Goal: Information Seeking & Learning: Learn about a topic

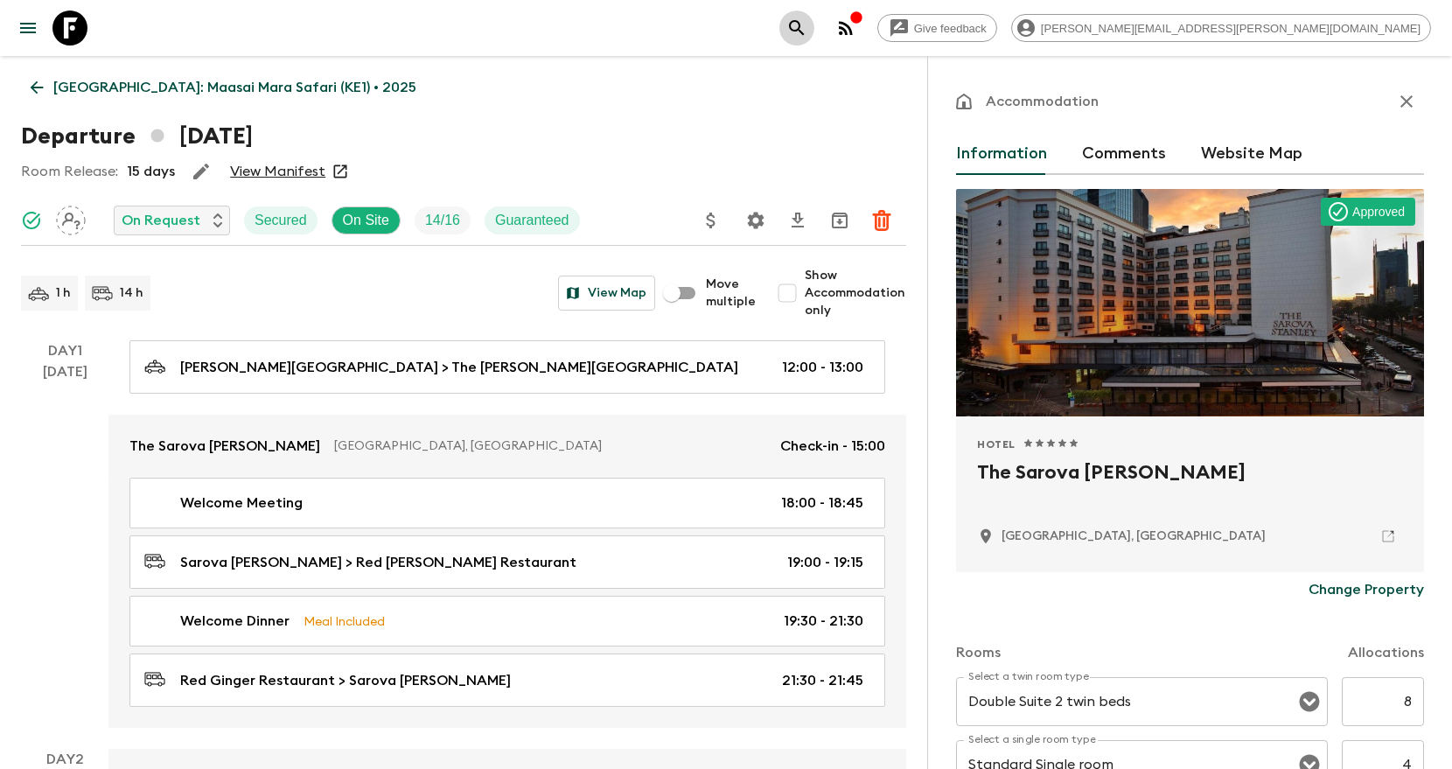
click at [814, 27] on button "search adventures" at bounding box center [796, 27] width 35 height 35
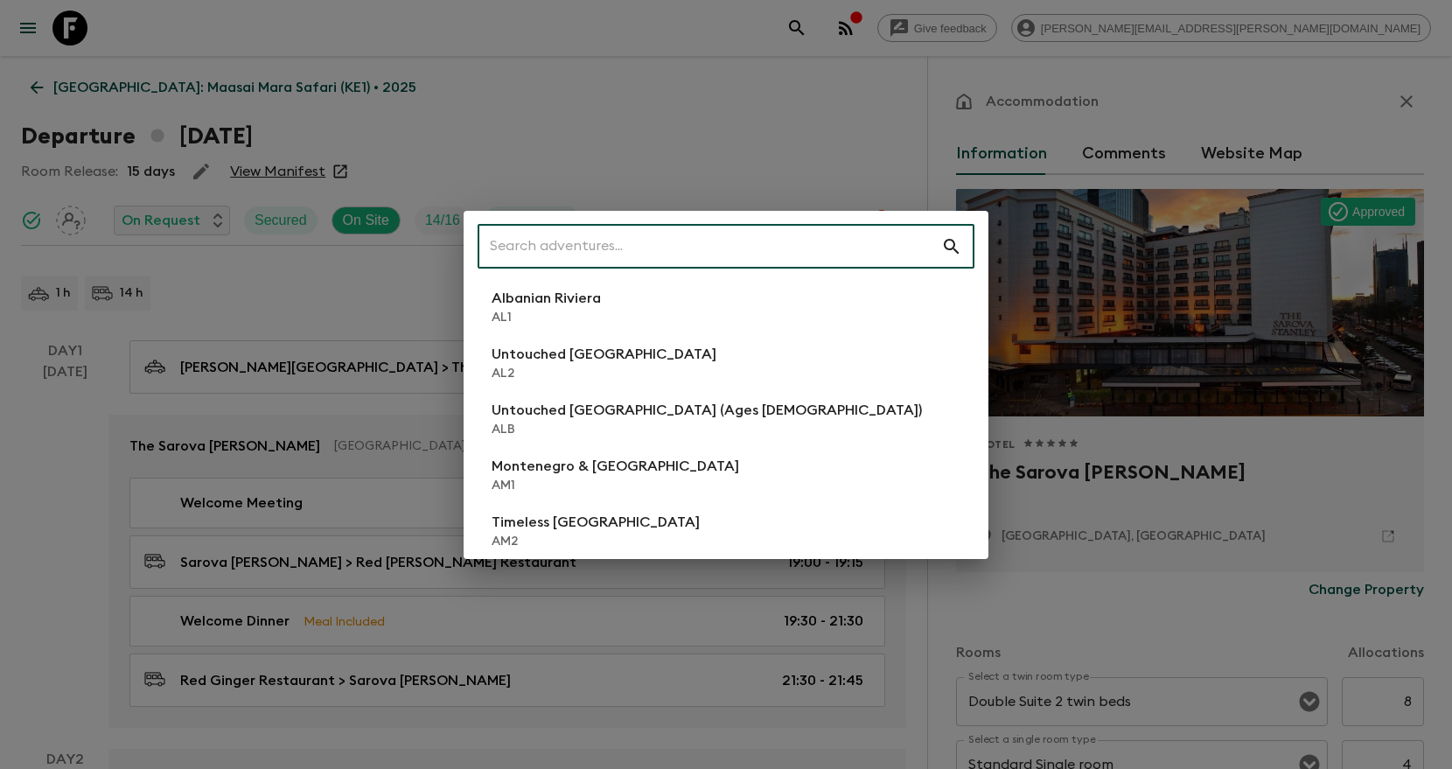
click at [765, 251] on input "text" at bounding box center [710, 246] width 464 height 49
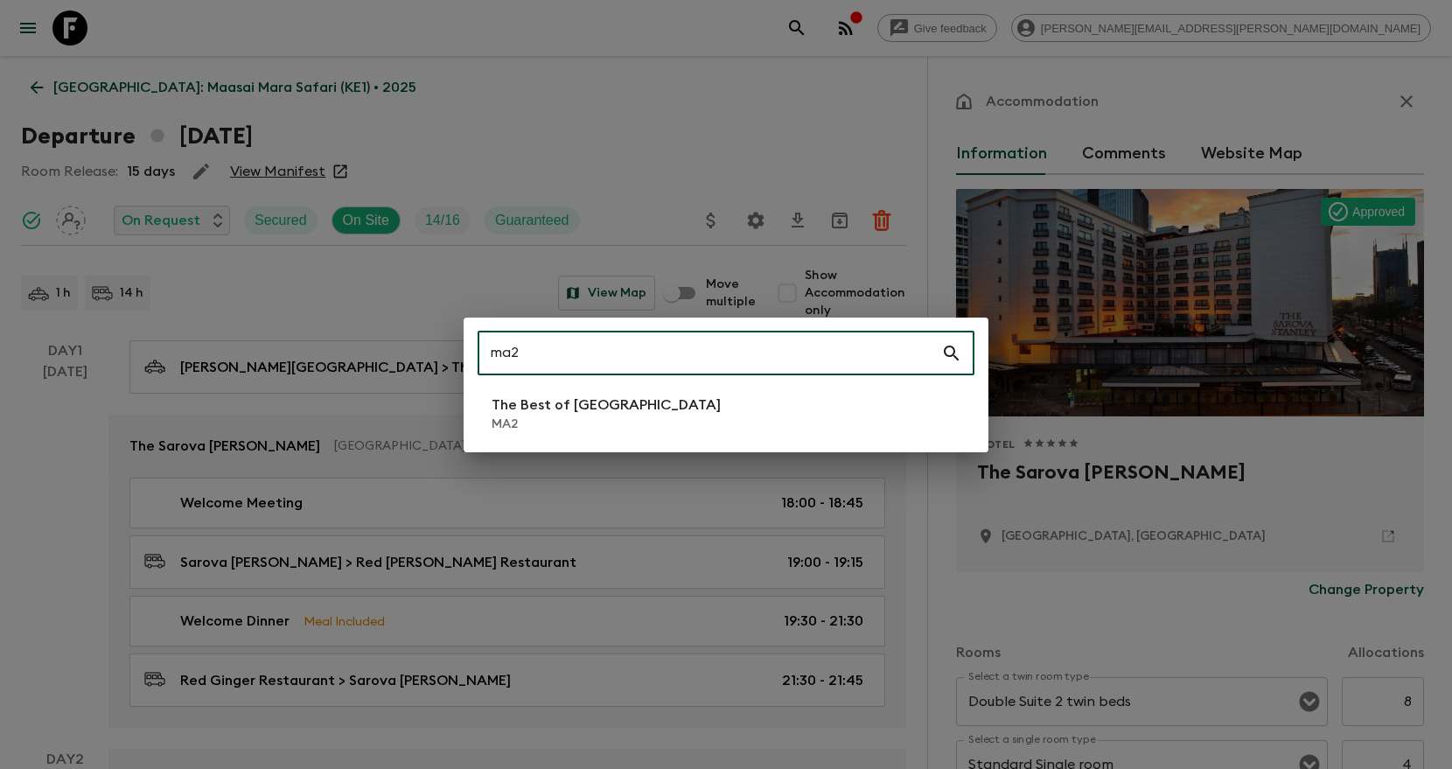
type input "ma2"
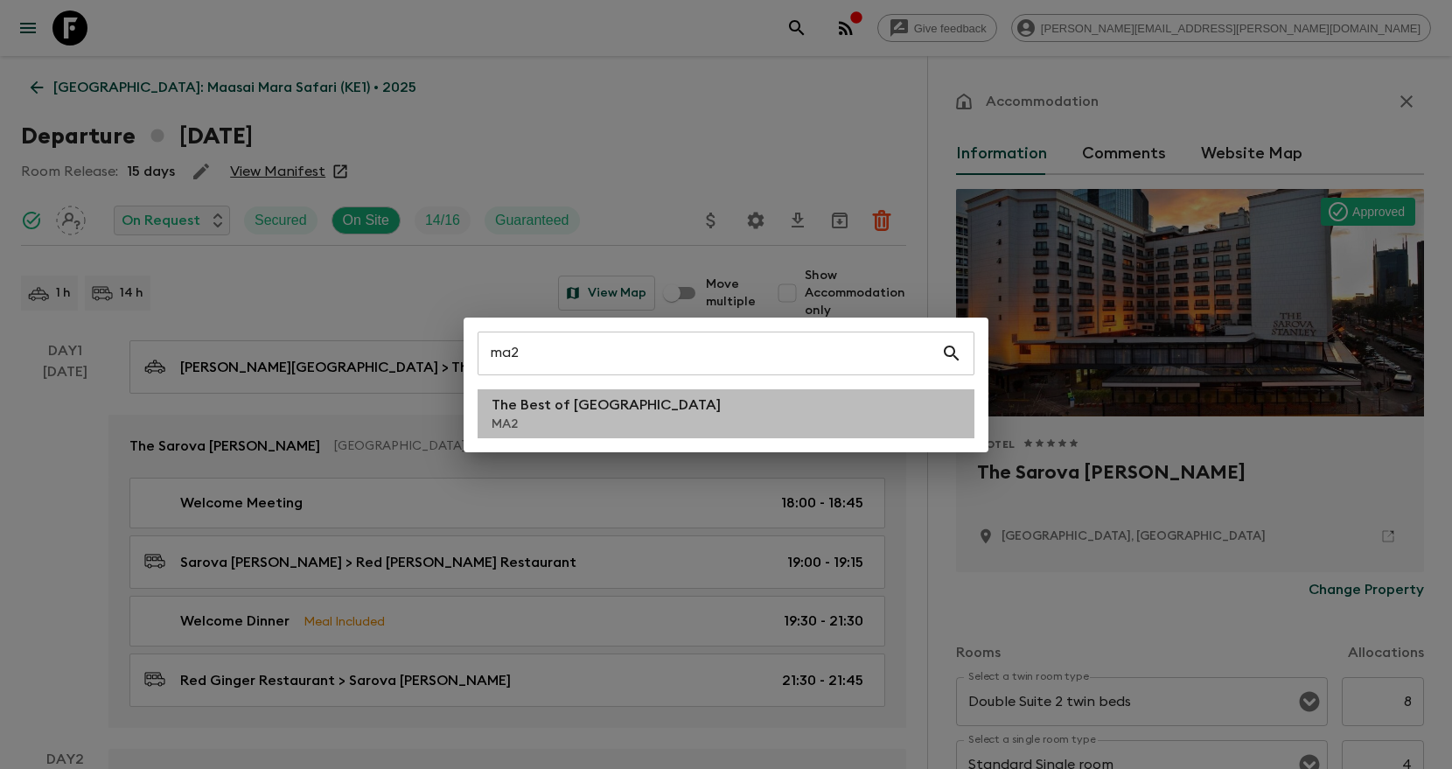
click at [710, 417] on li "The Best of Morocco MA2" at bounding box center [726, 413] width 497 height 49
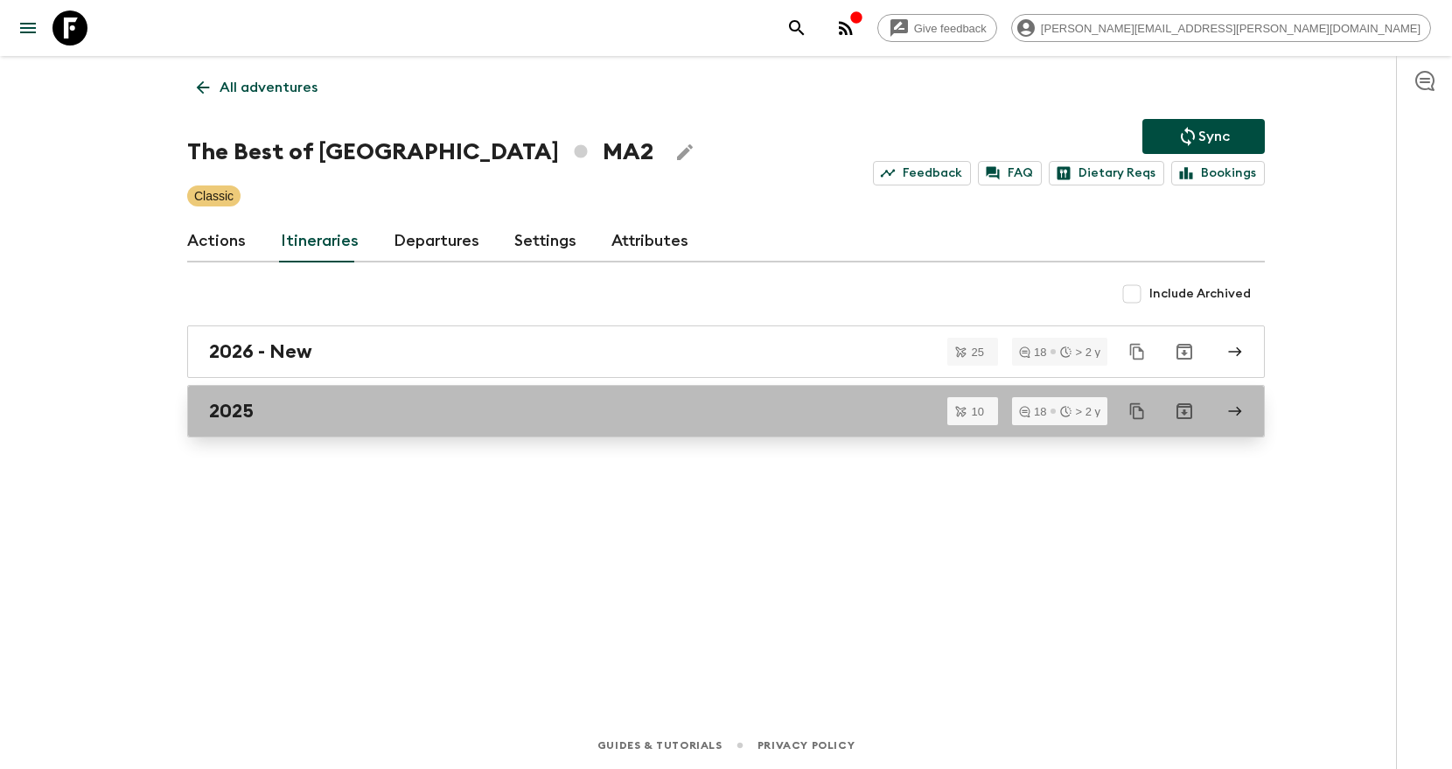
click at [698, 416] on div "2025" at bounding box center [709, 411] width 1001 height 23
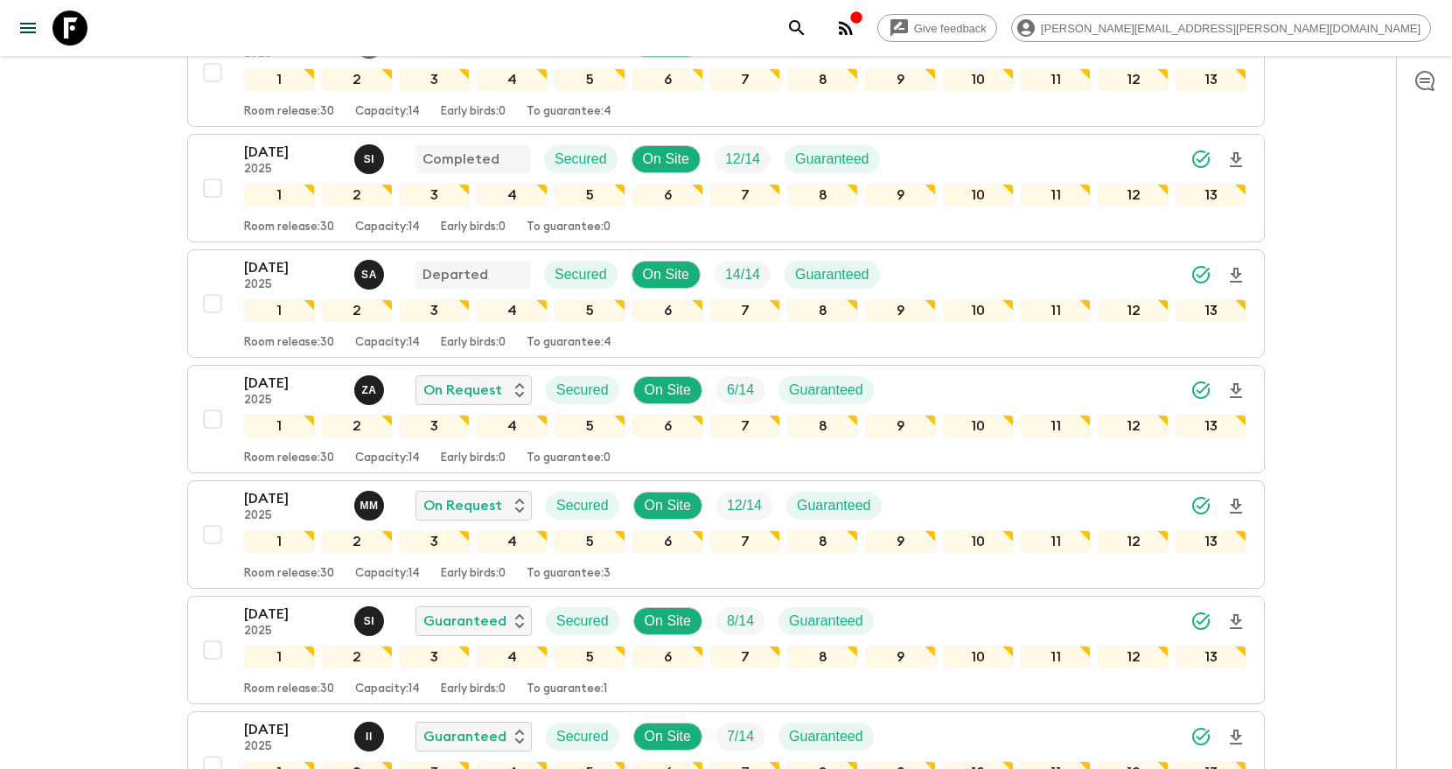
scroll to position [338, 0]
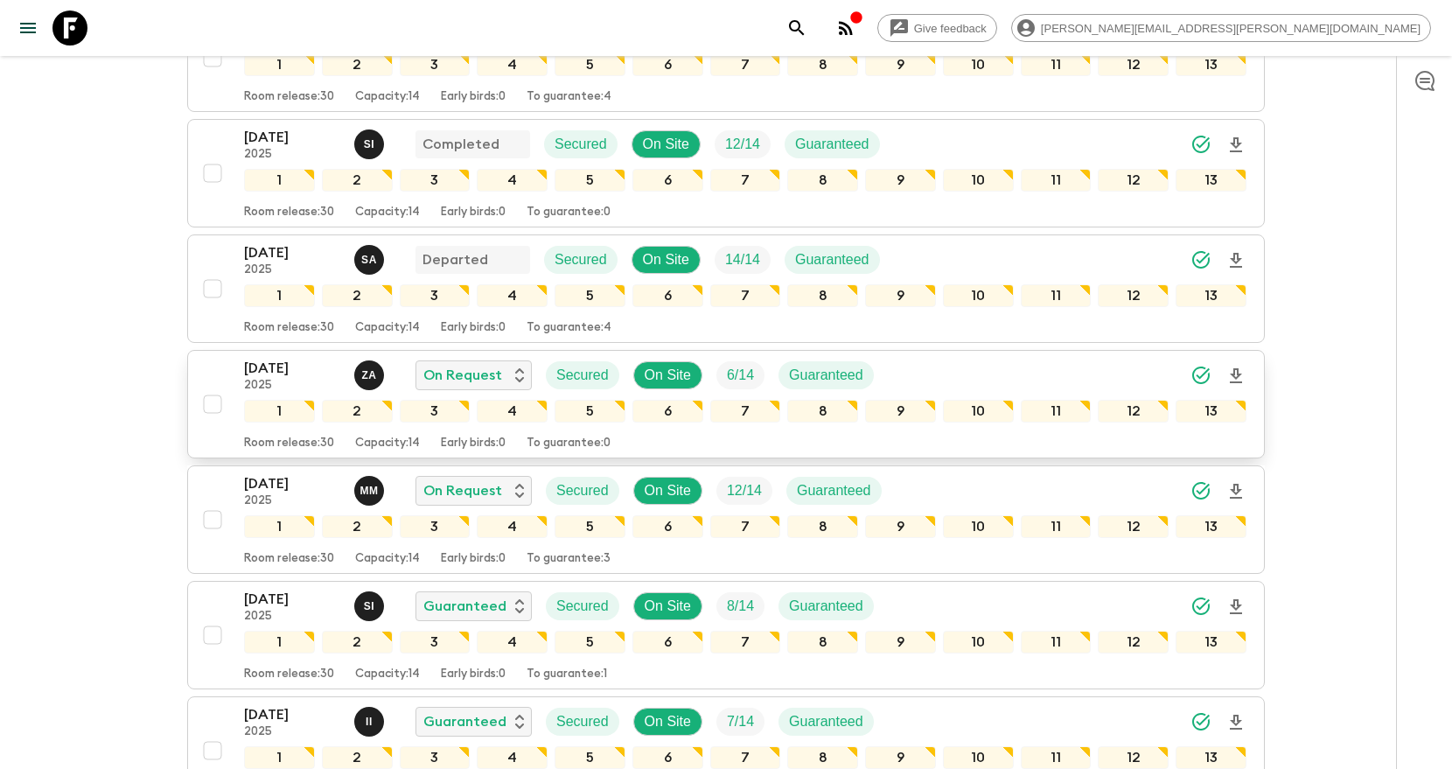
click at [1240, 371] on icon "Download Onboarding" at bounding box center [1235, 376] width 21 height 21
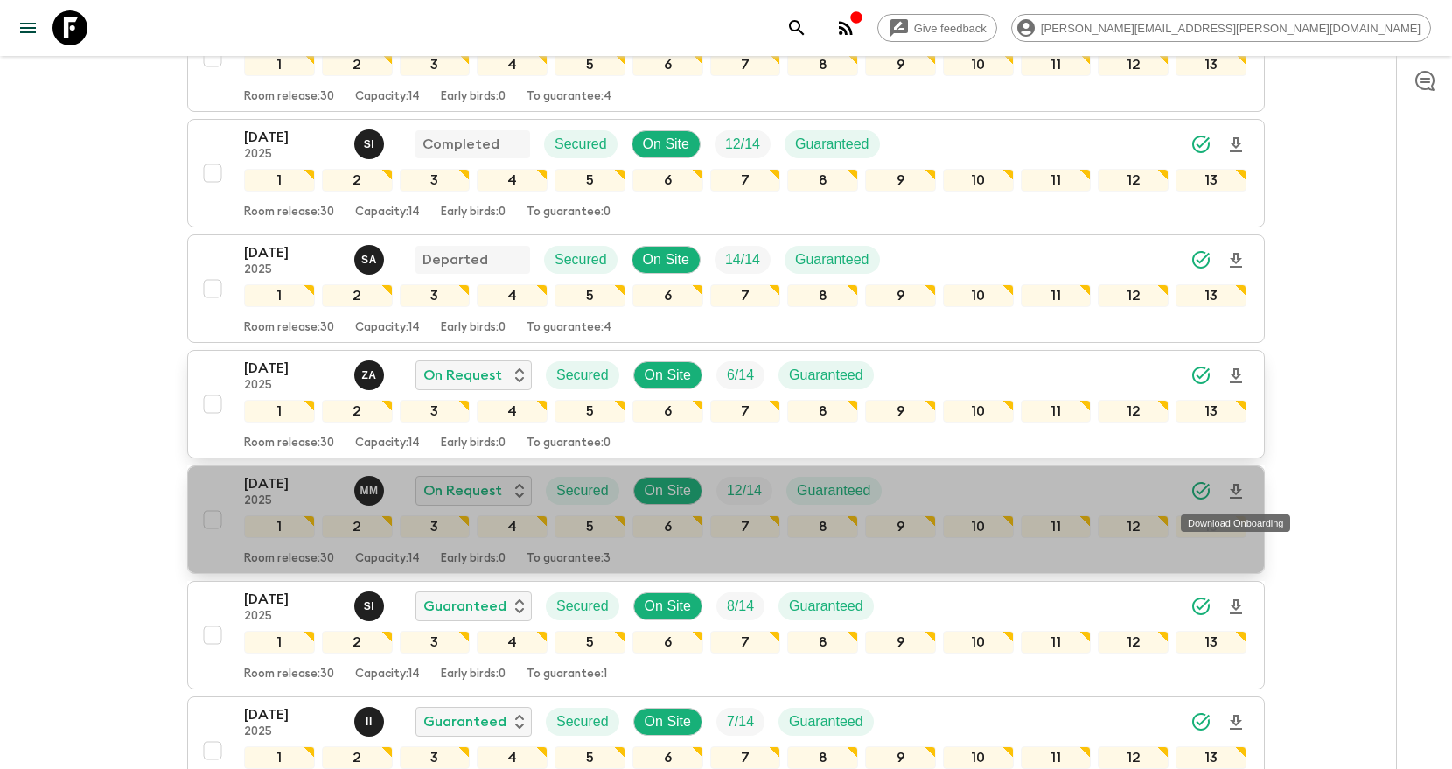
click at [1237, 488] on icon "Download Onboarding" at bounding box center [1236, 491] width 12 height 15
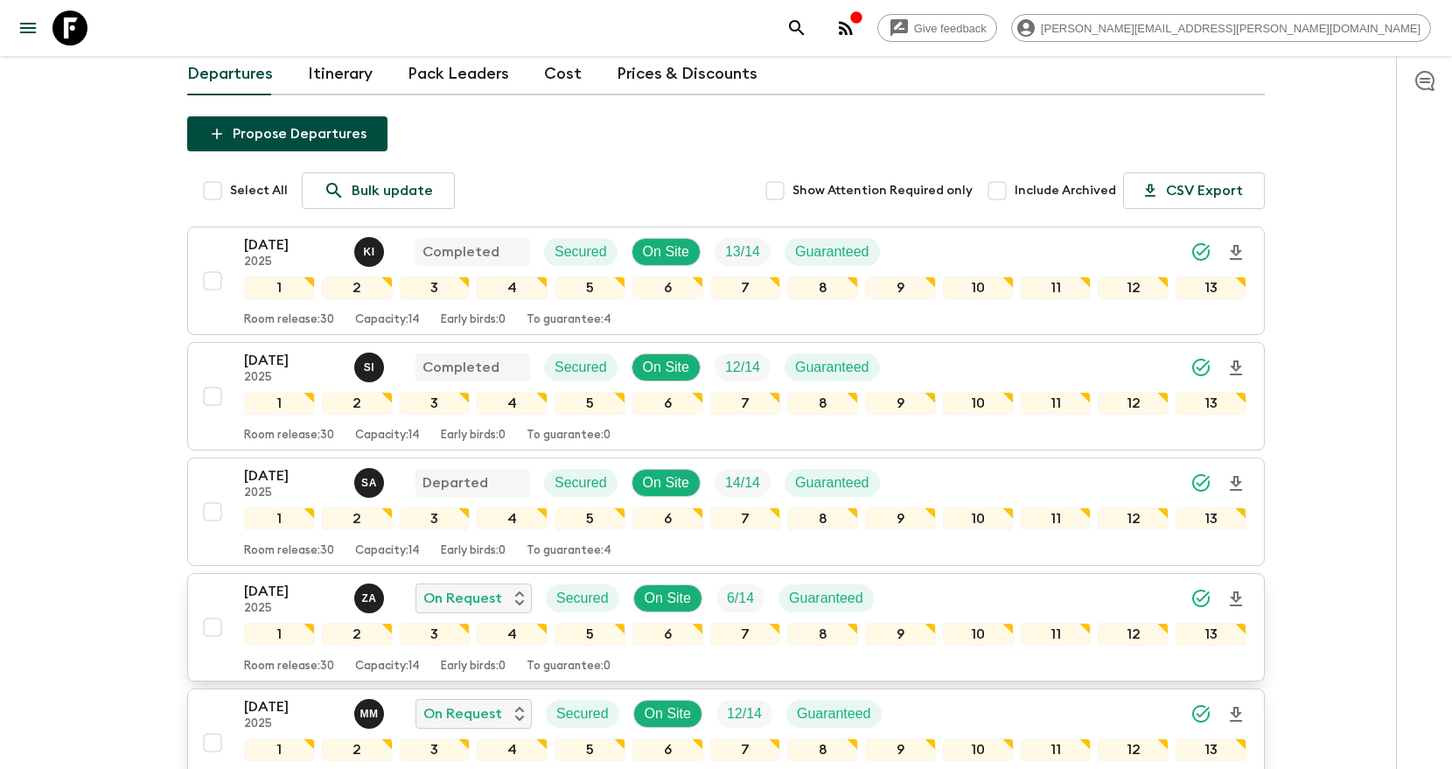
scroll to position [0, 0]
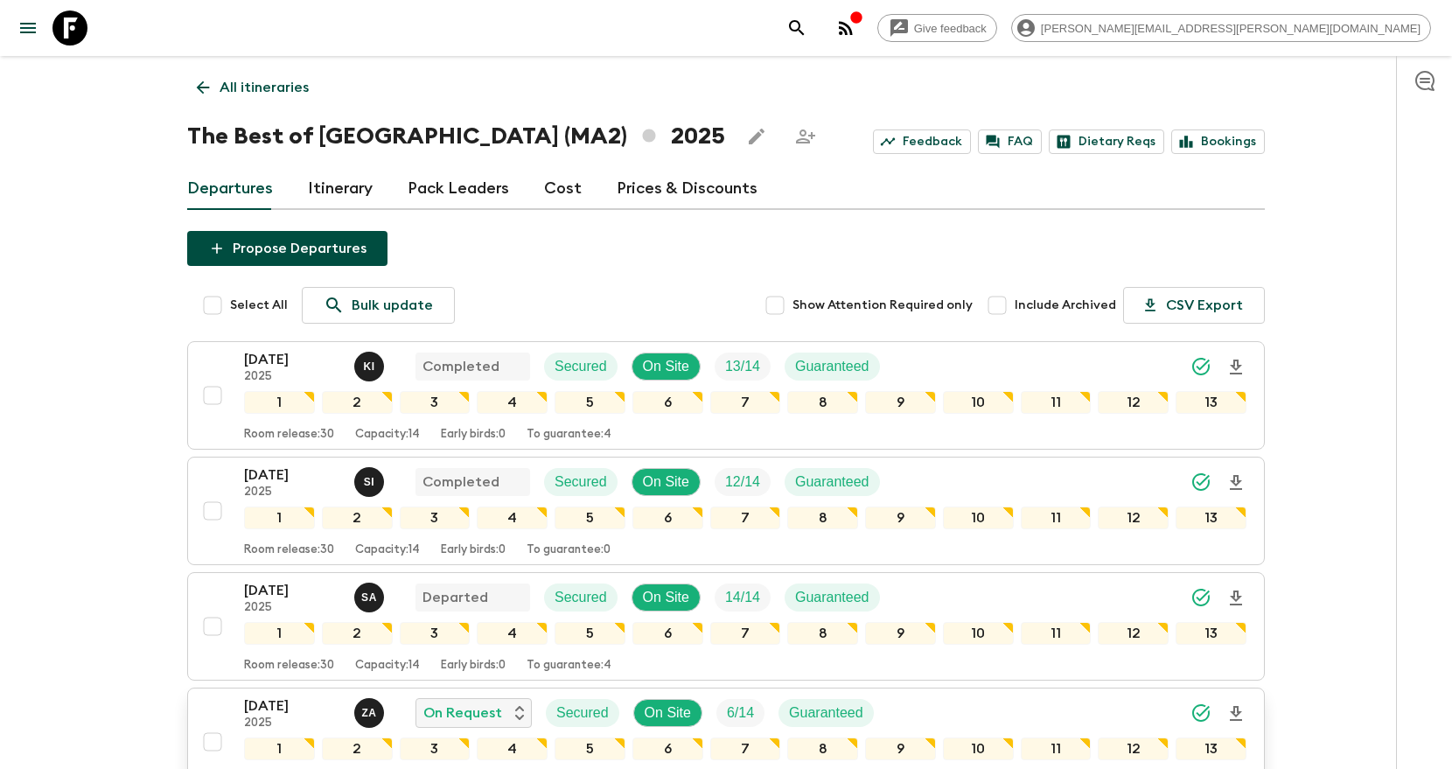
click at [807, 24] on icon "search adventures" at bounding box center [796, 27] width 21 height 21
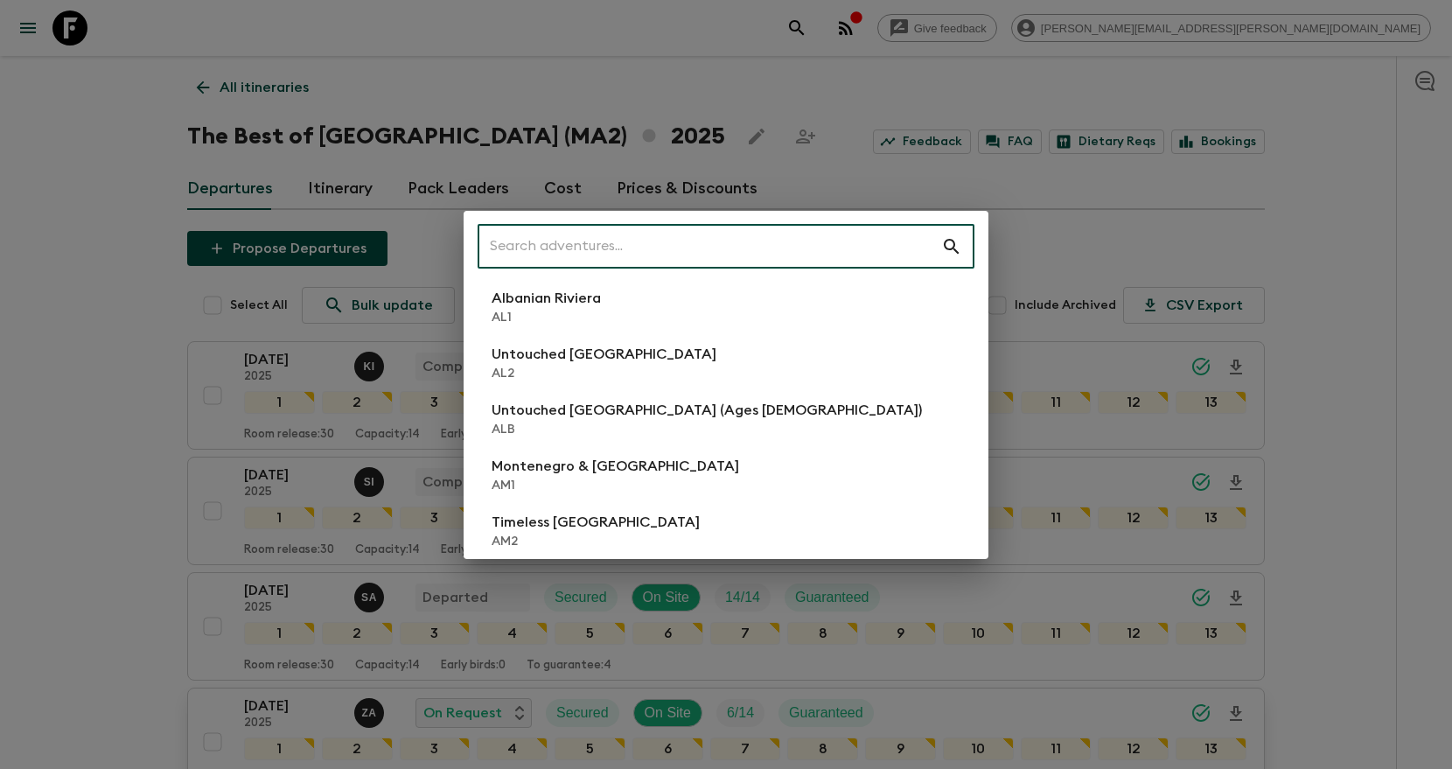
click at [611, 250] on input "text" at bounding box center [710, 246] width 464 height 49
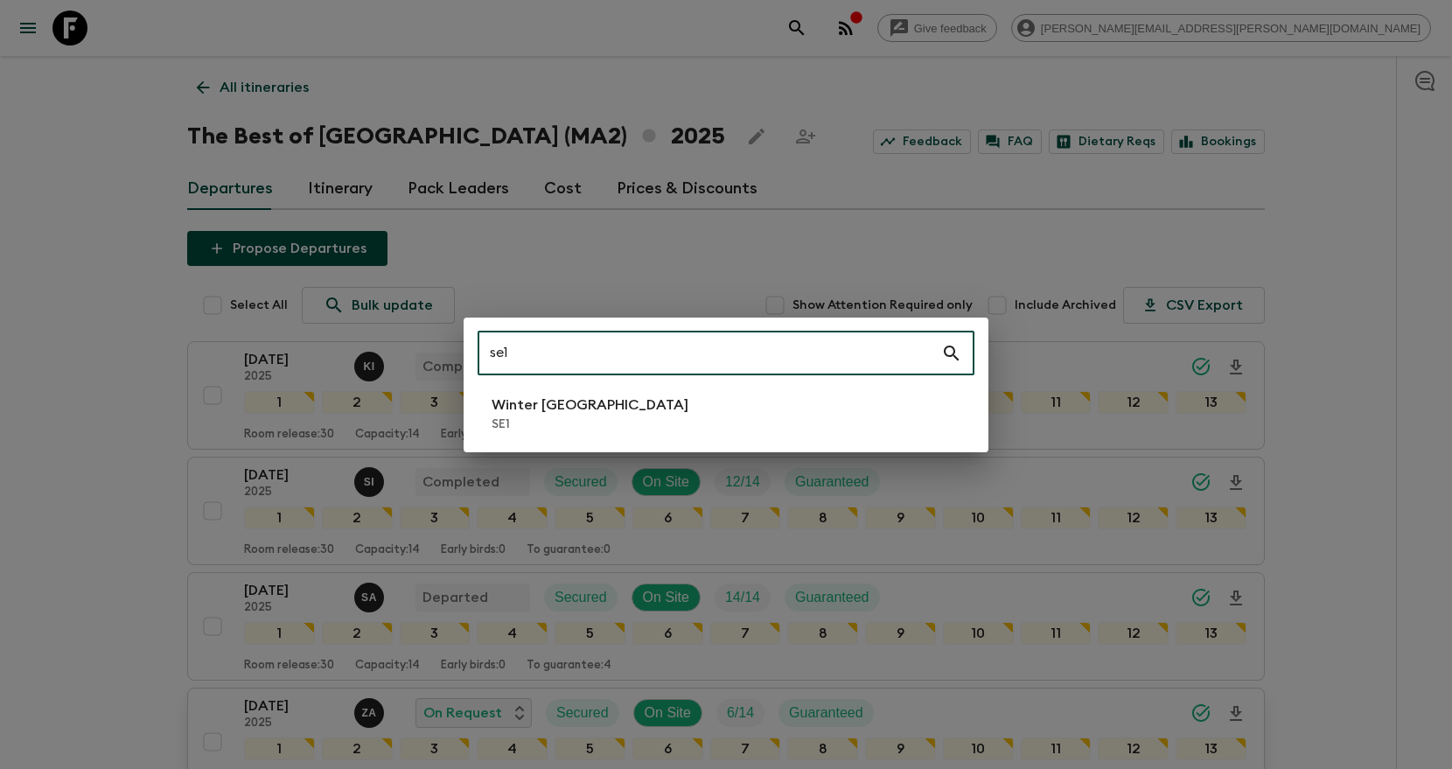
type input "se1"
click at [565, 408] on p "Winter Sweden" at bounding box center [590, 404] width 197 height 21
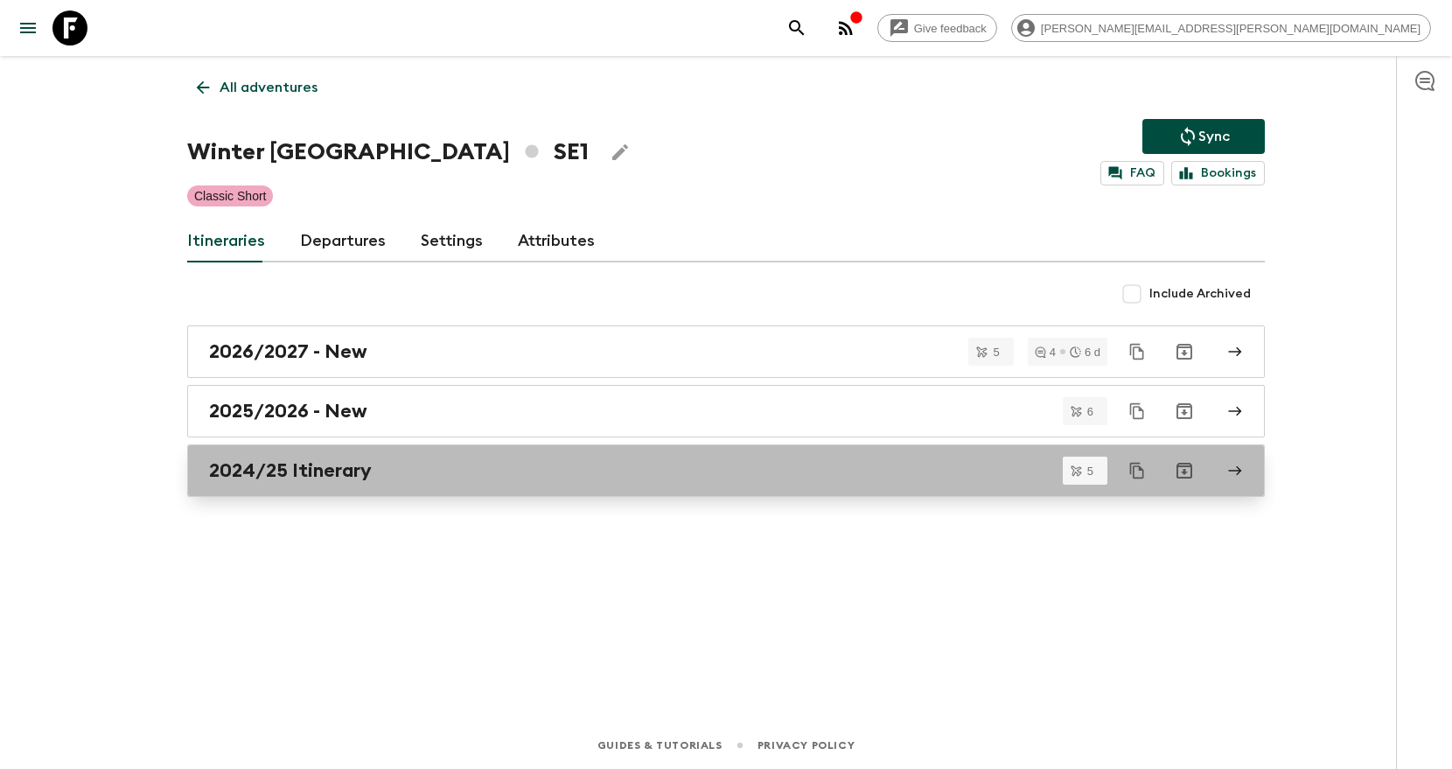
click at [388, 481] on div "2024/25 Itinerary" at bounding box center [709, 470] width 1001 height 23
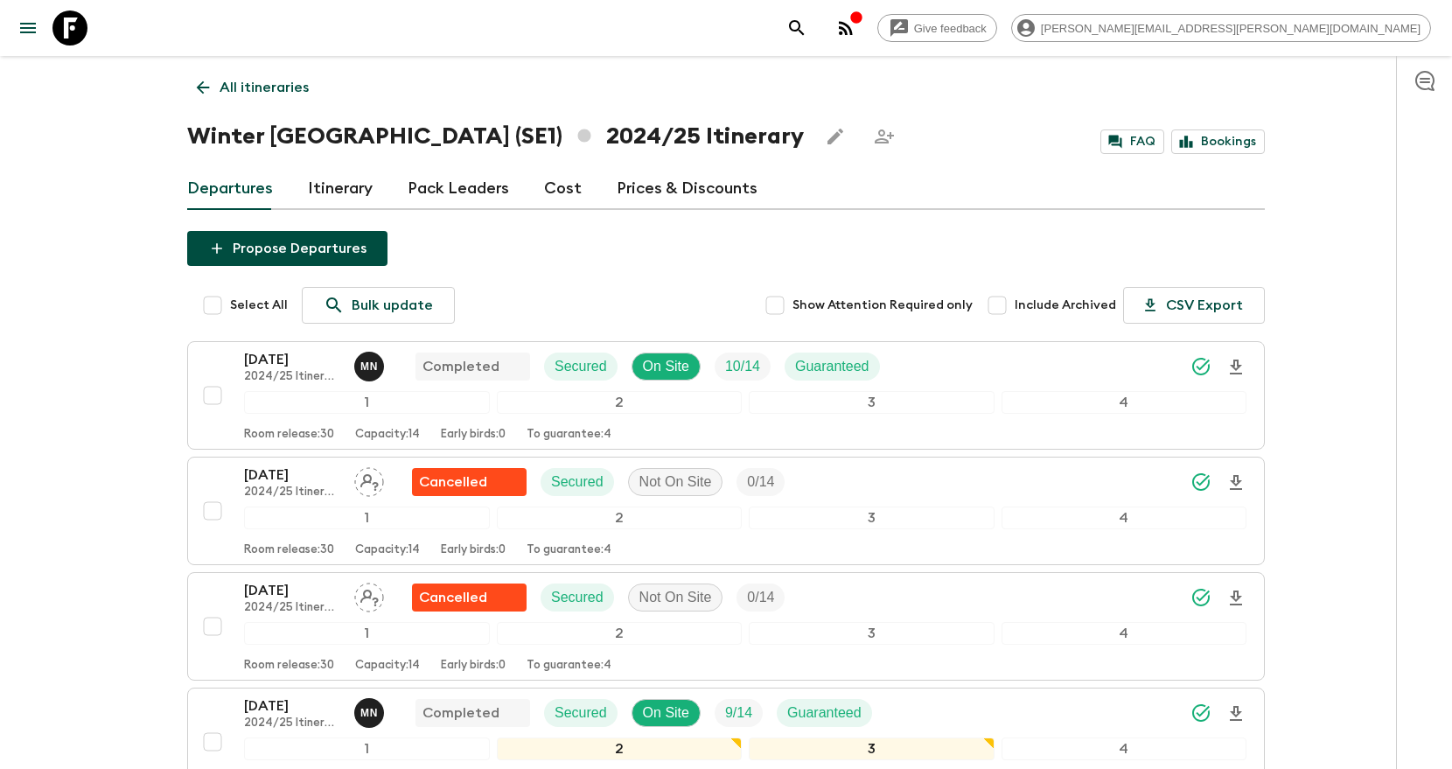
click at [249, 93] on p "All itineraries" at bounding box center [264, 87] width 89 height 21
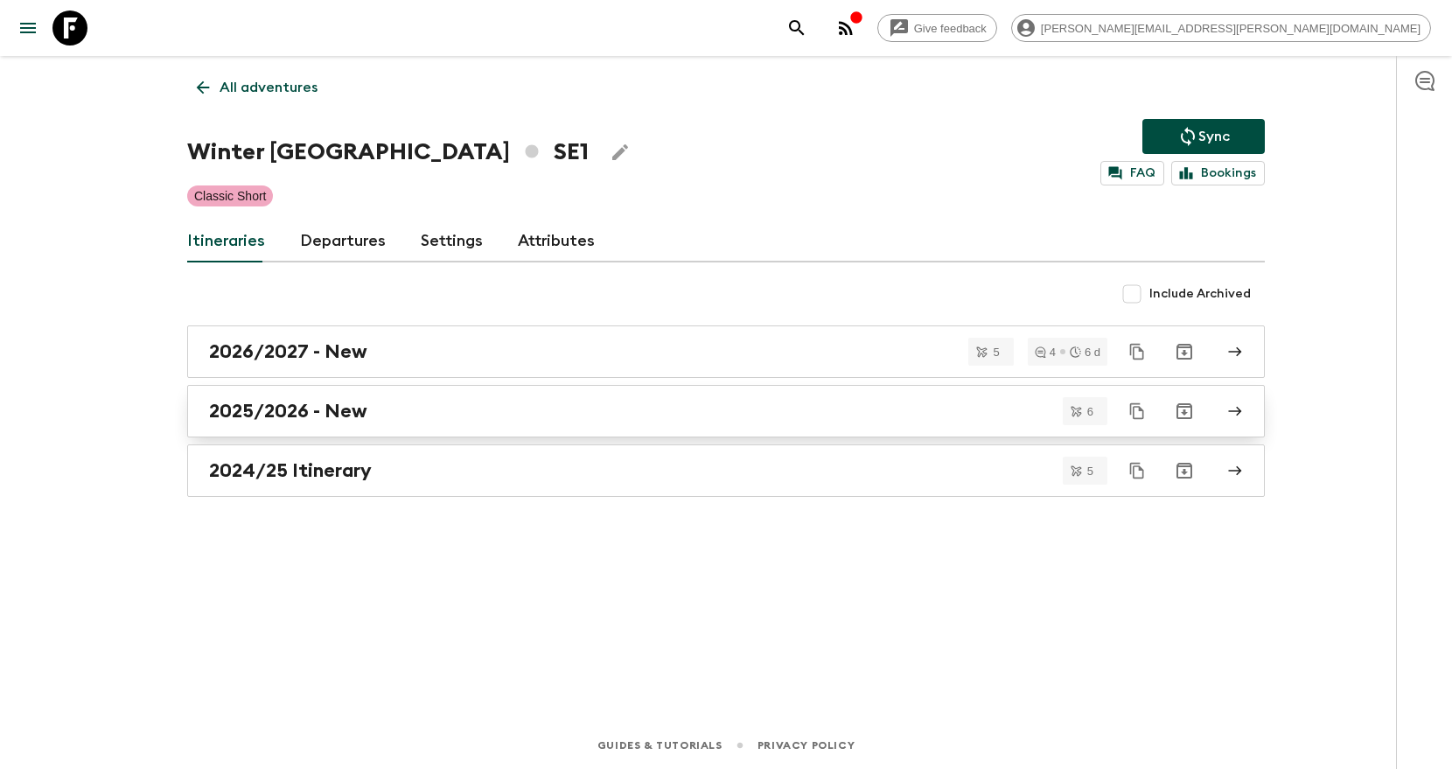
click at [262, 417] on h2 "2025/2026 - New" at bounding box center [288, 411] width 158 height 23
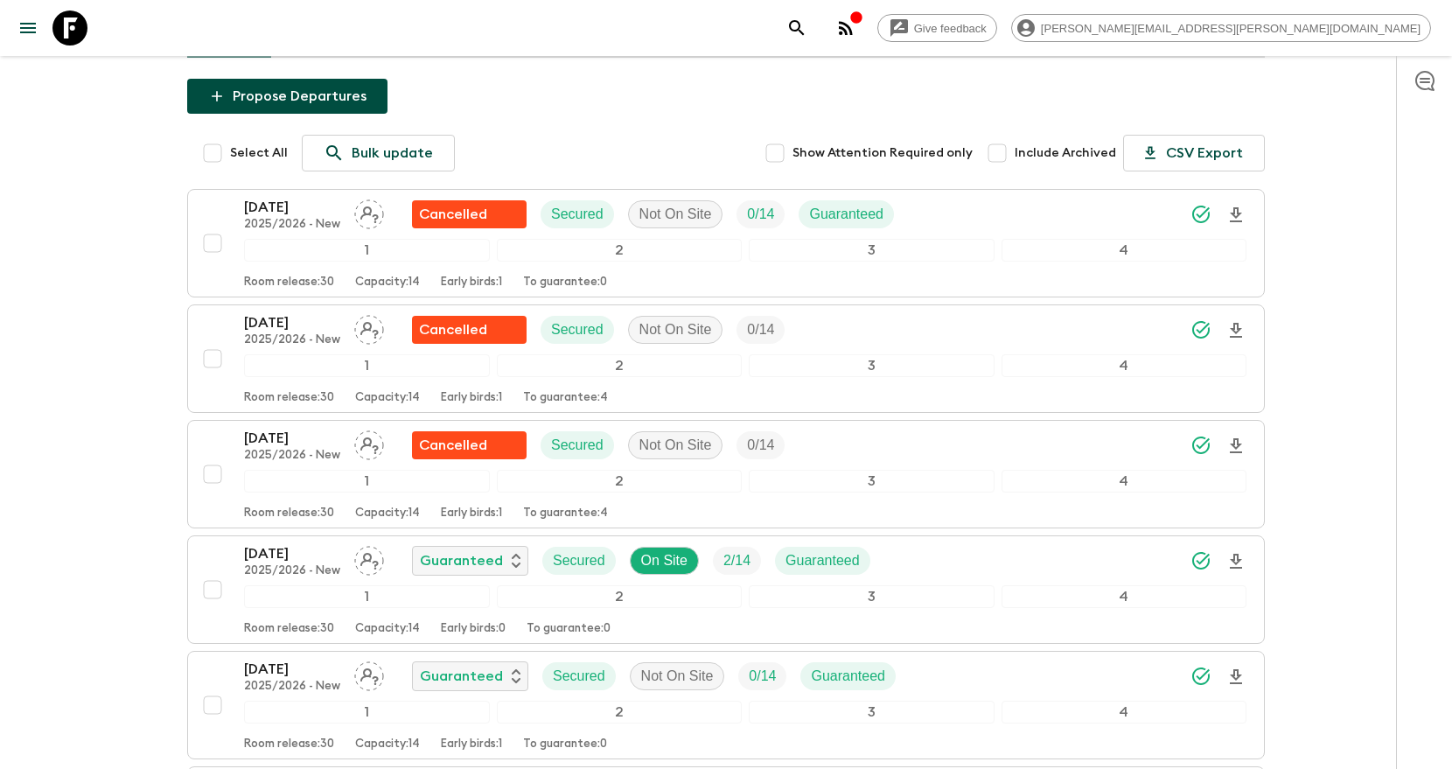
scroll to position [146, 0]
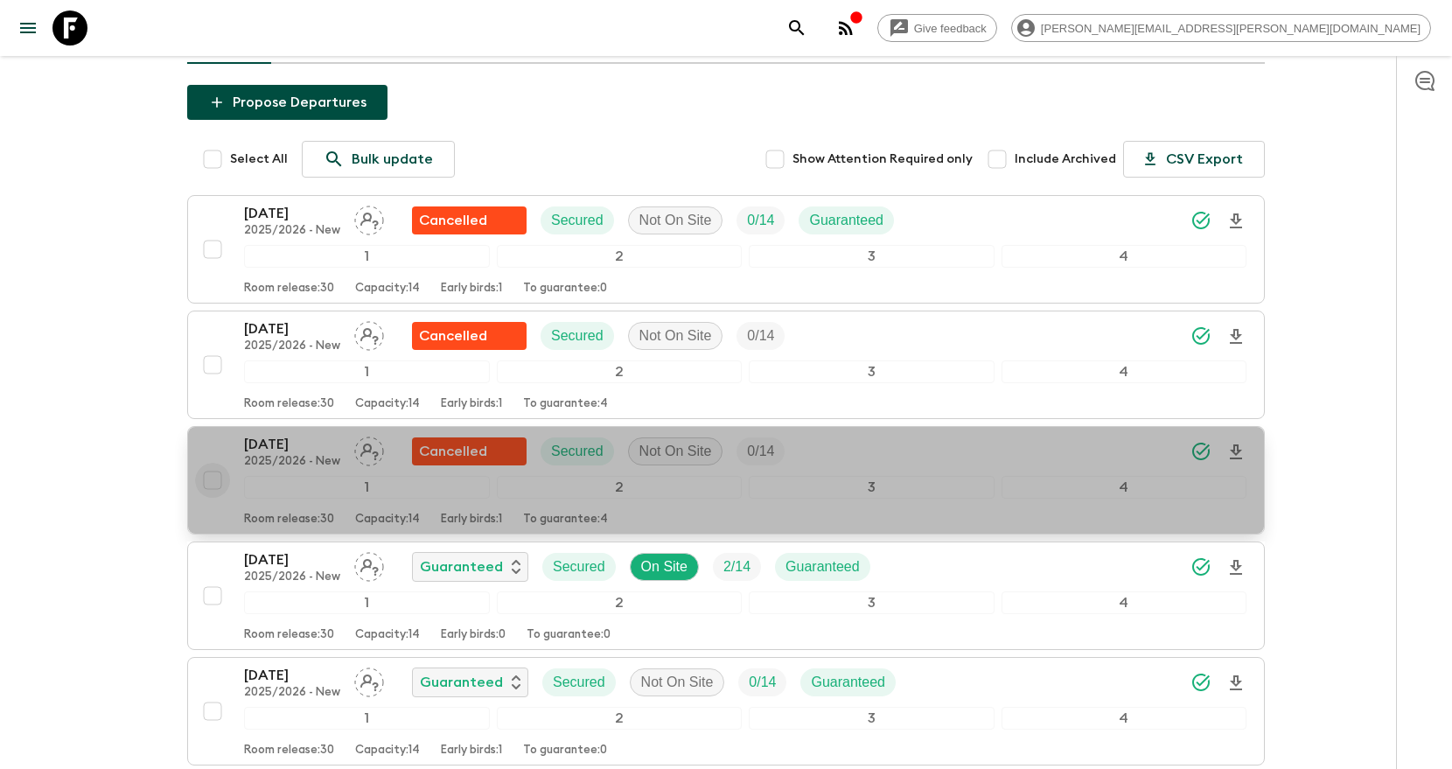
click at [213, 484] on input "checkbox" at bounding box center [212, 480] width 35 height 35
checkbox input "true"
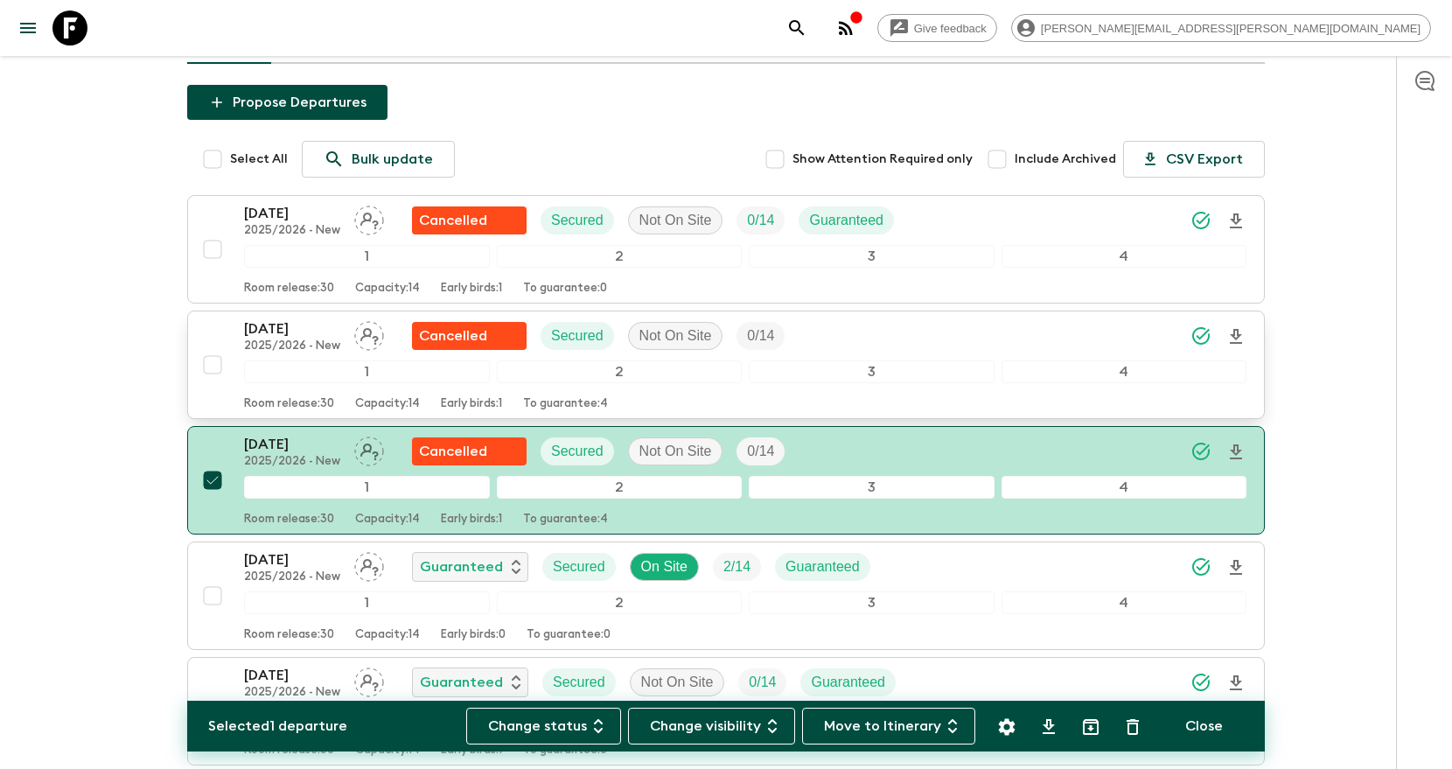
click at [218, 372] on input "checkbox" at bounding box center [212, 364] width 35 height 35
checkbox input "true"
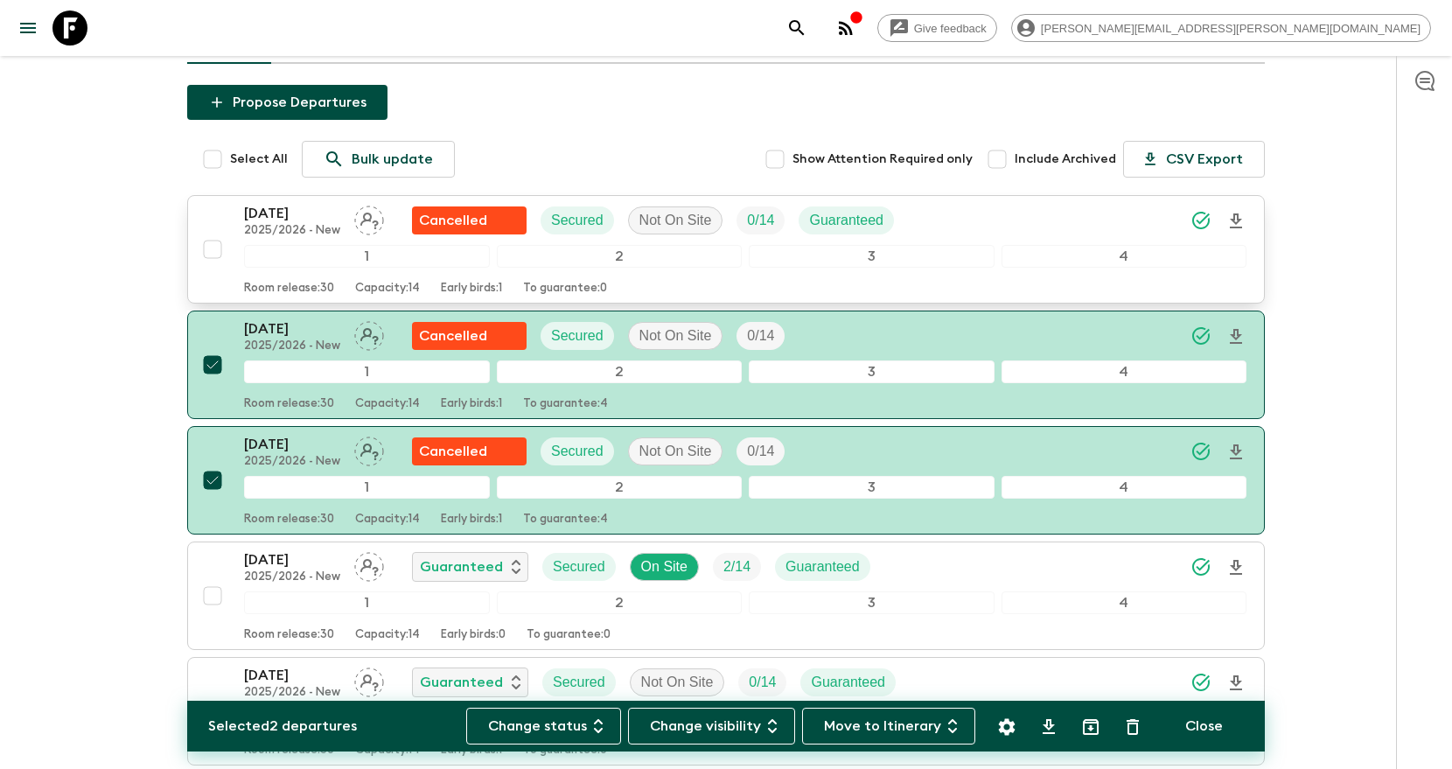
click at [214, 254] on input "checkbox" at bounding box center [212, 249] width 35 height 35
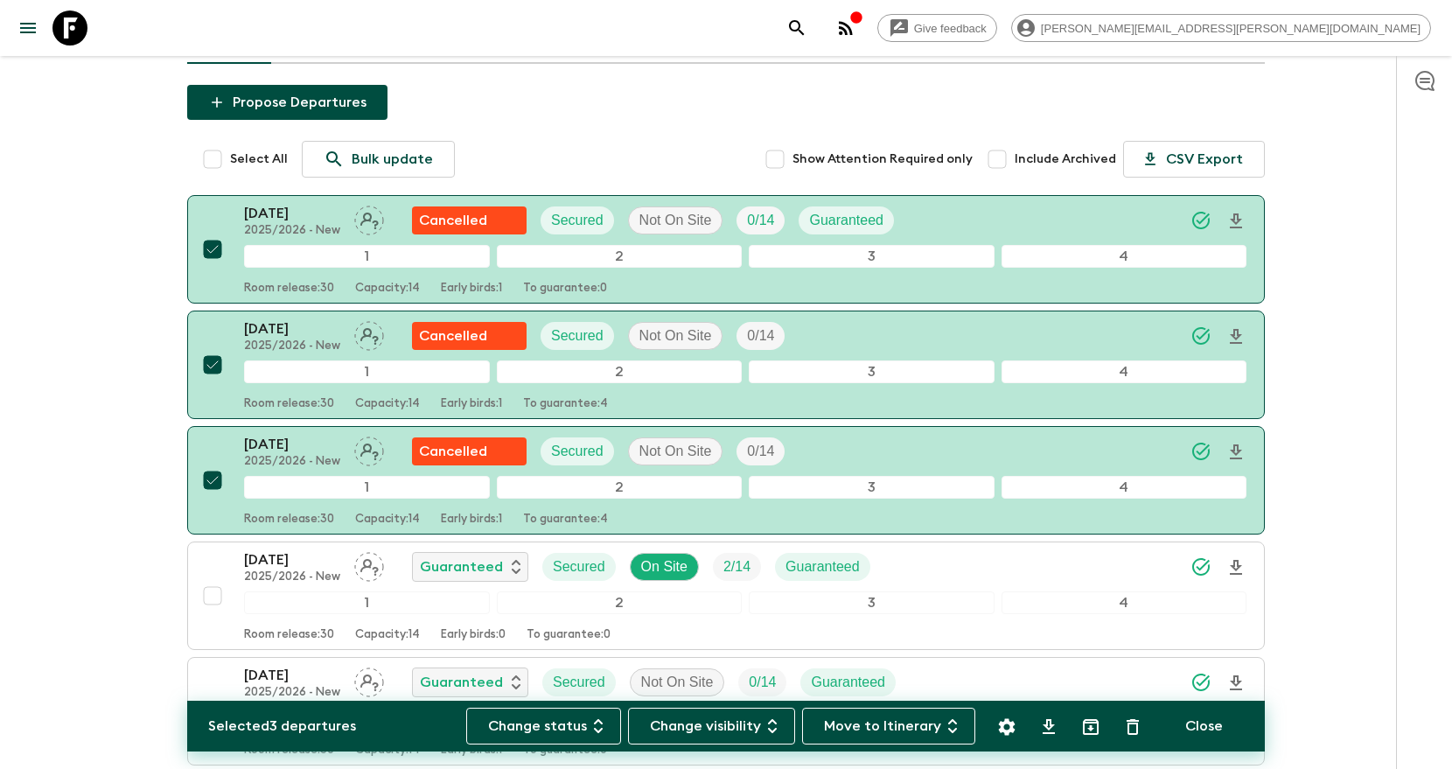
click at [1088, 732] on icon "Archive (Completed, Cancelled or Unsynced Departures only)" at bounding box center [1090, 726] width 21 height 21
checkbox input "false"
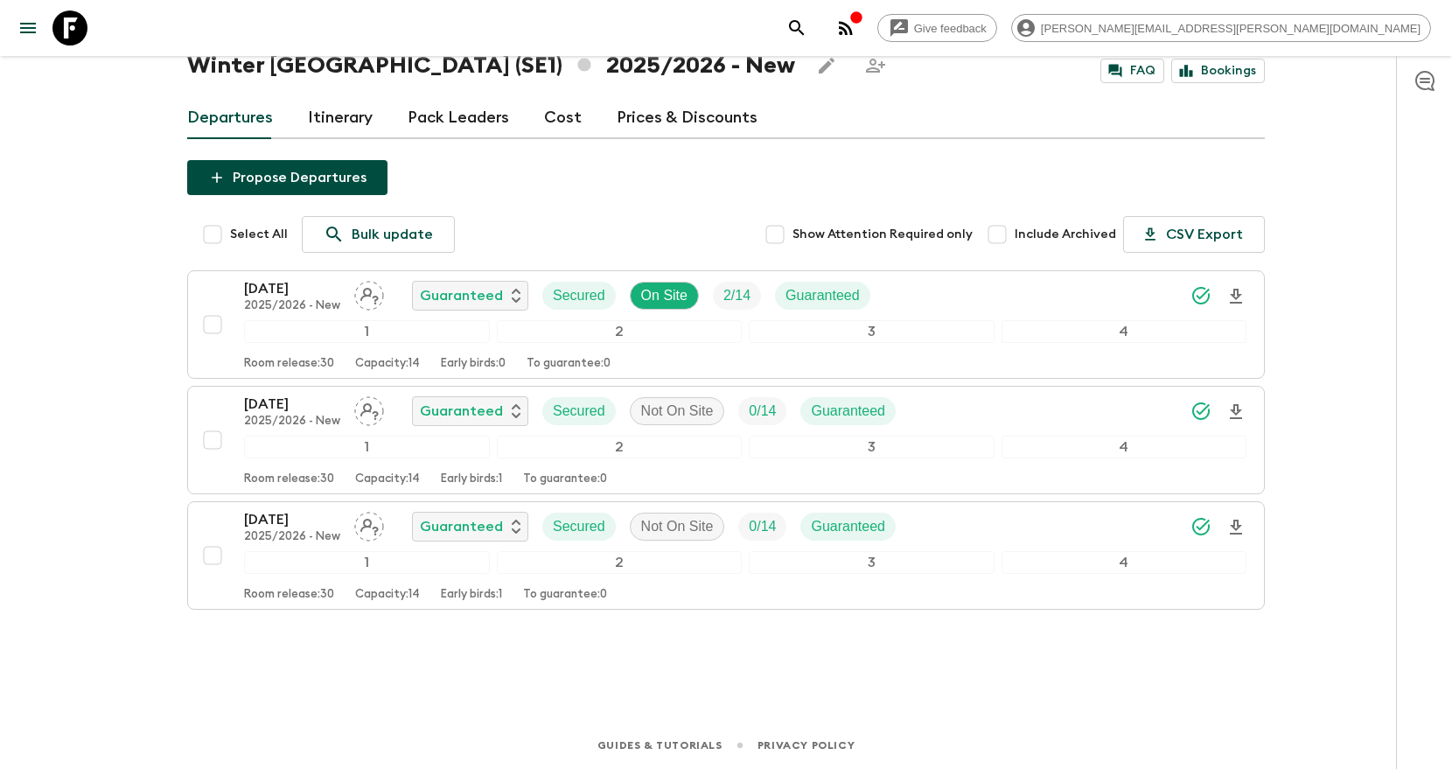
scroll to position [0, 0]
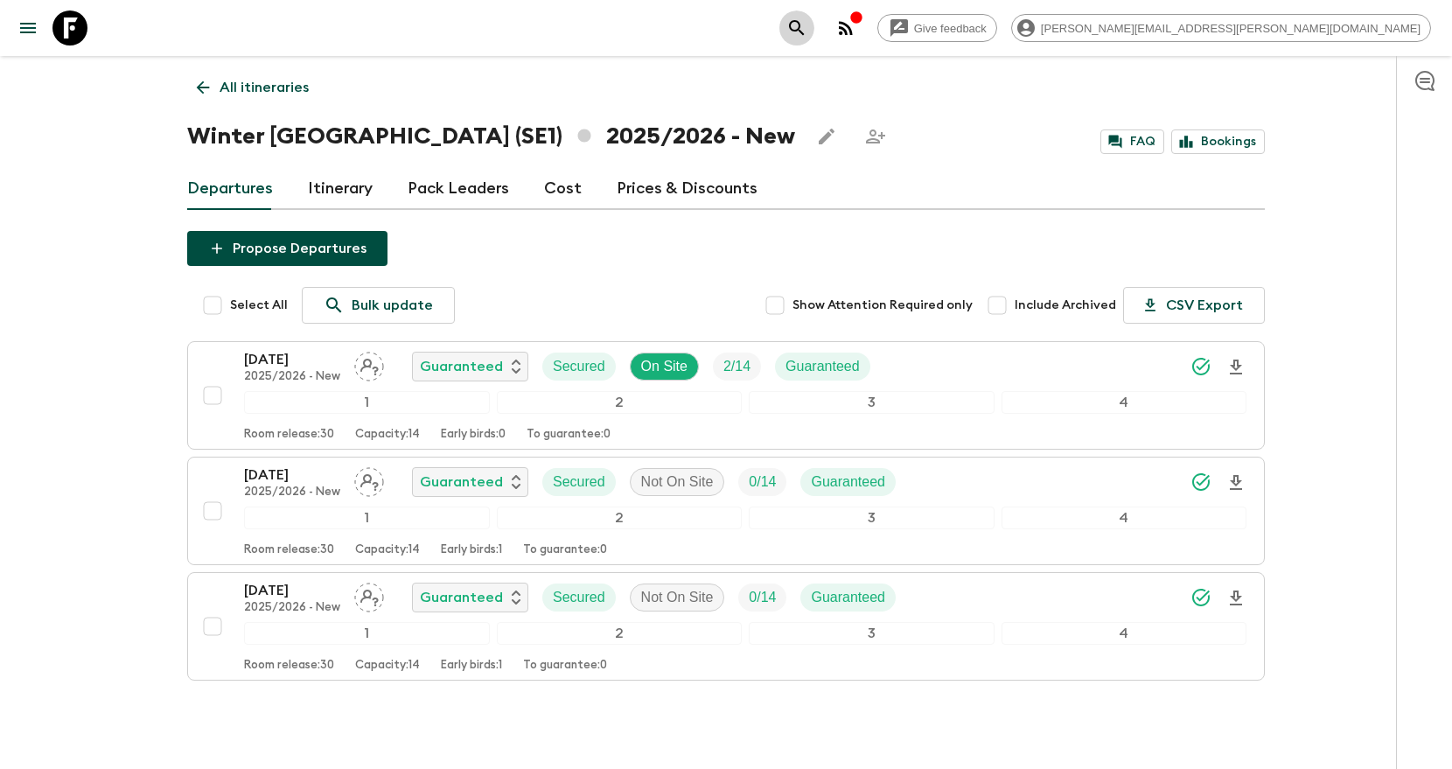
click at [807, 23] on icon "search adventures" at bounding box center [796, 27] width 21 height 21
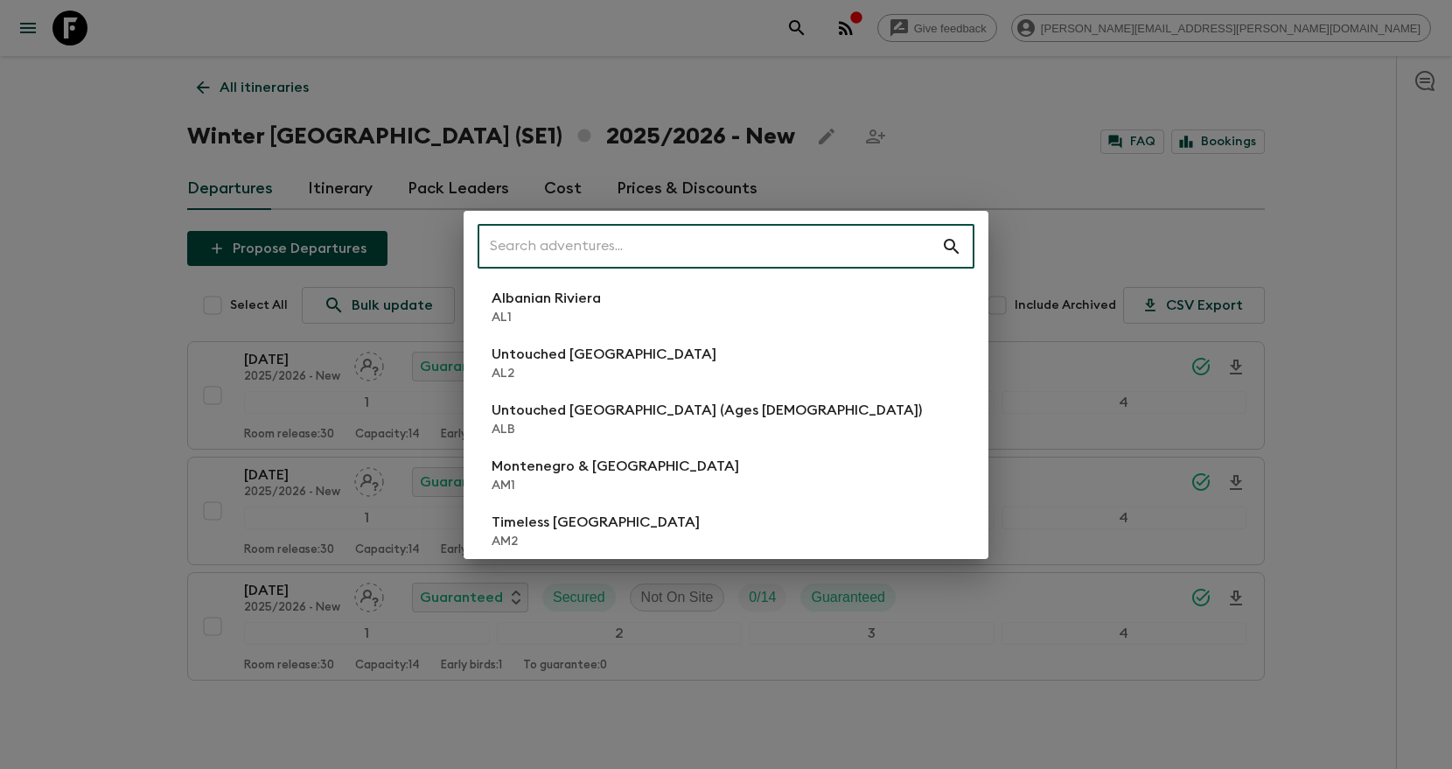
click at [589, 250] on input "text" at bounding box center [710, 246] width 464 height 49
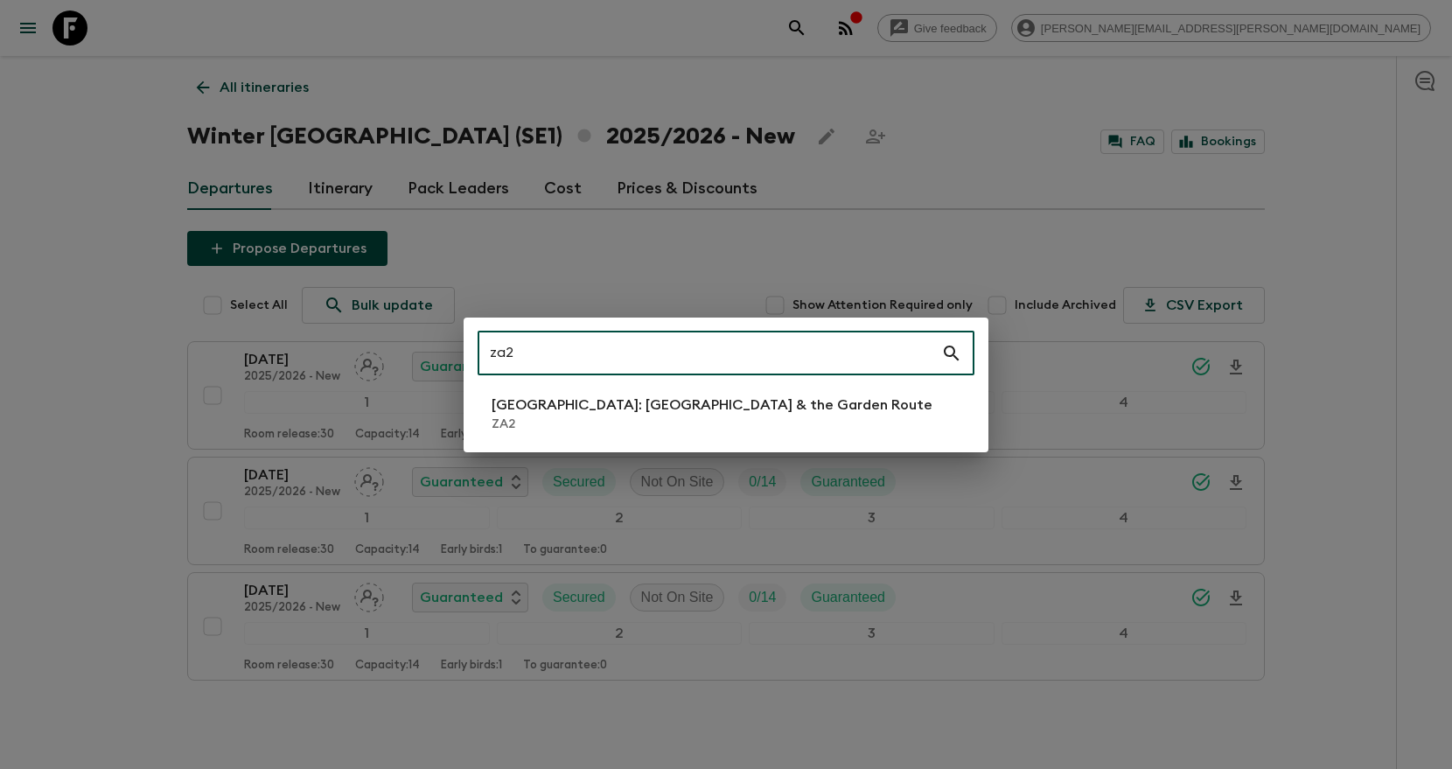
type input "za2"
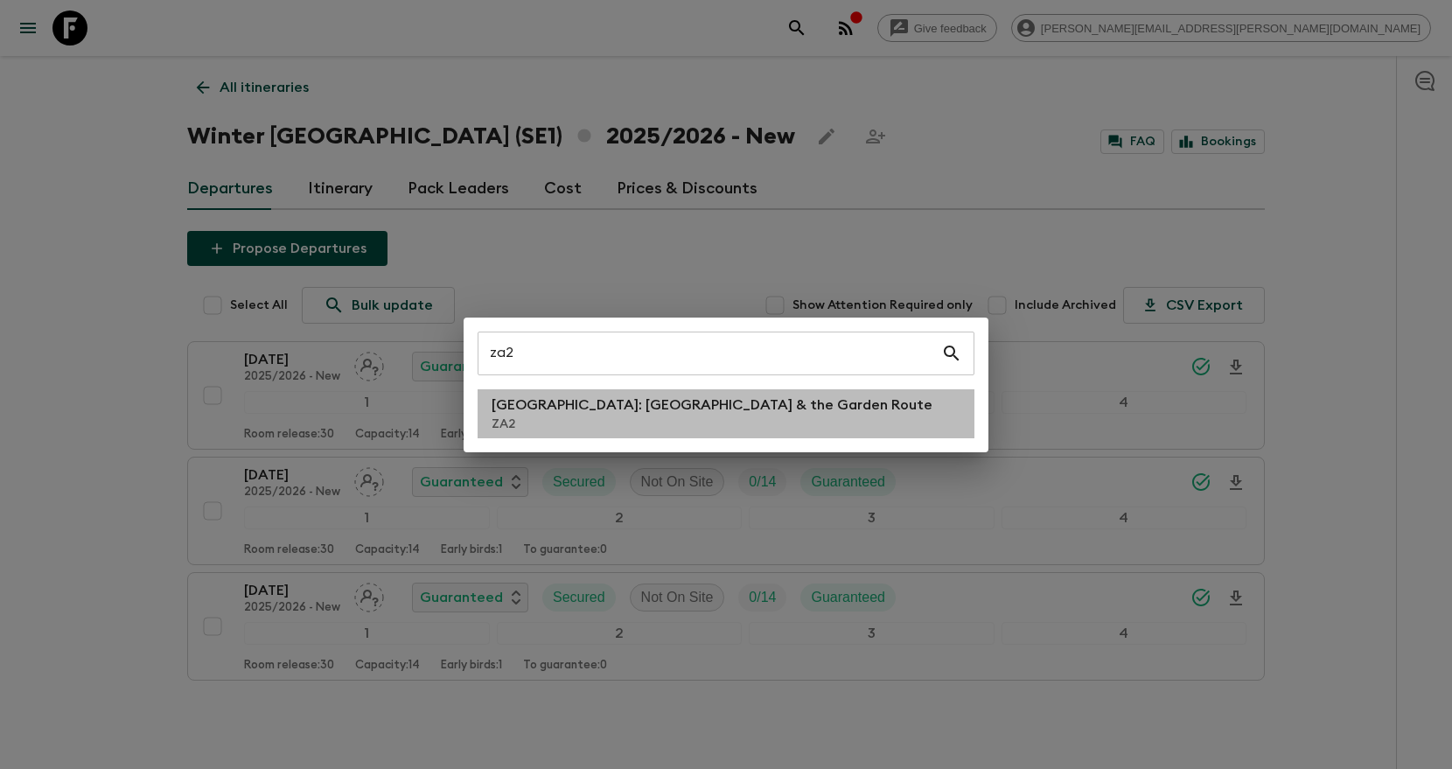
click at [586, 429] on p "ZA2" at bounding box center [712, 423] width 441 height 17
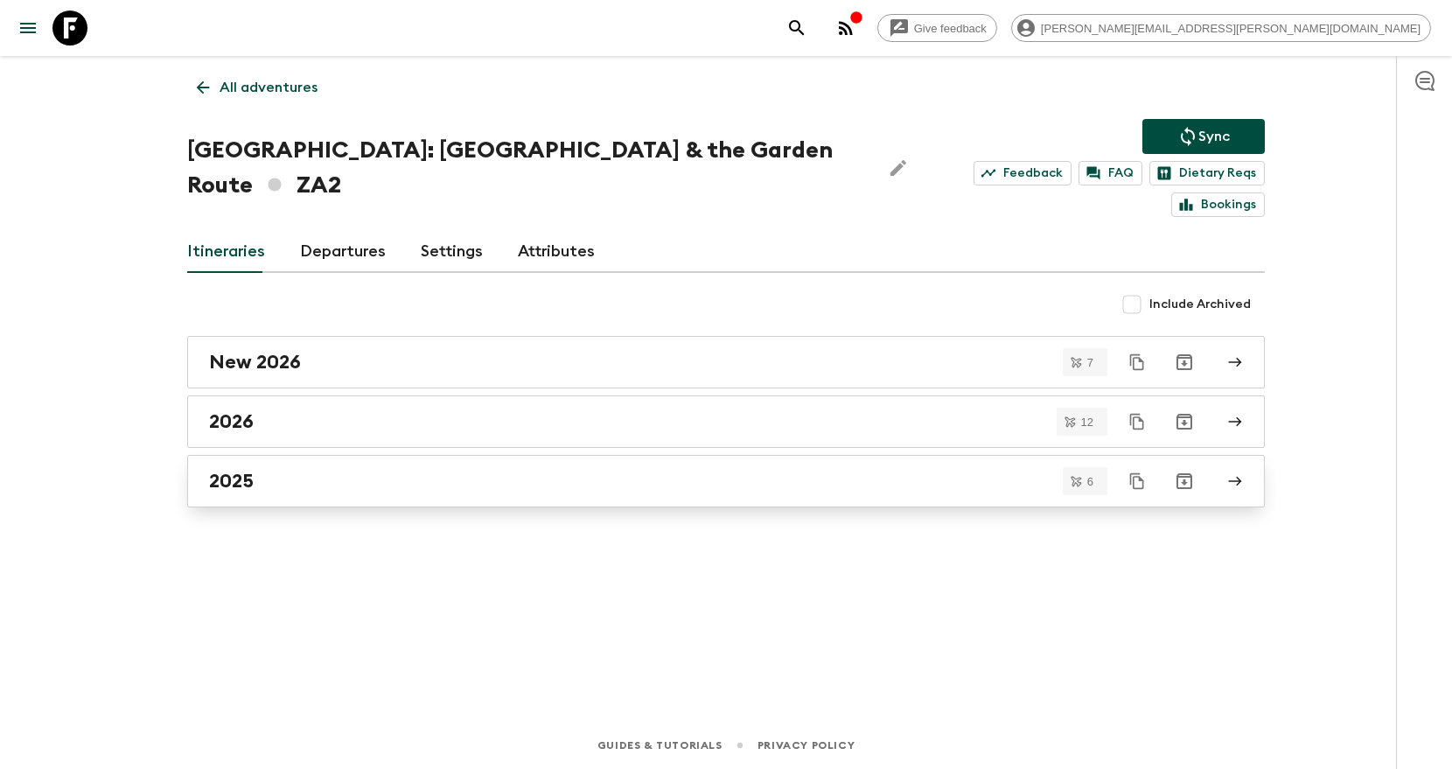
click at [234, 470] on h2 "2025" at bounding box center [231, 481] width 45 height 23
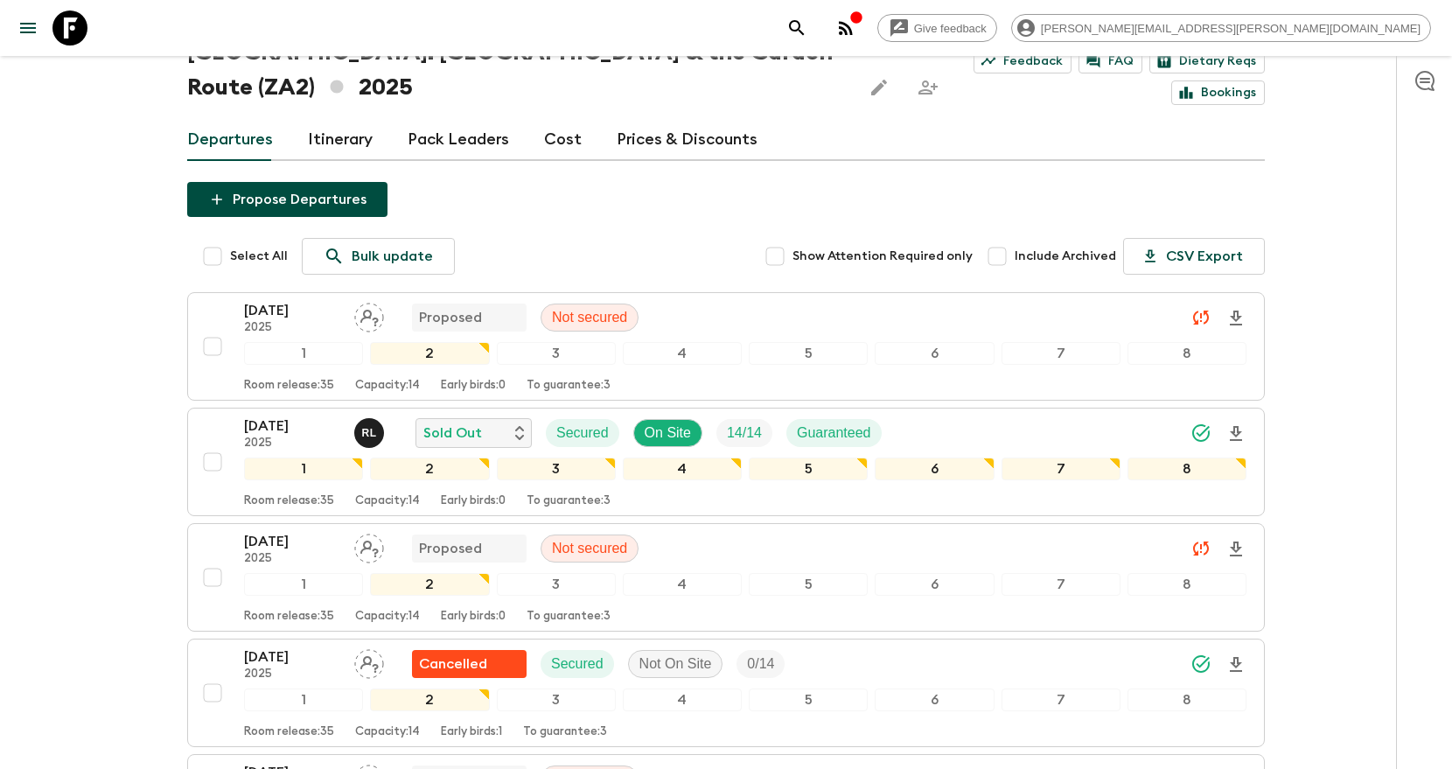
scroll to position [87, 0]
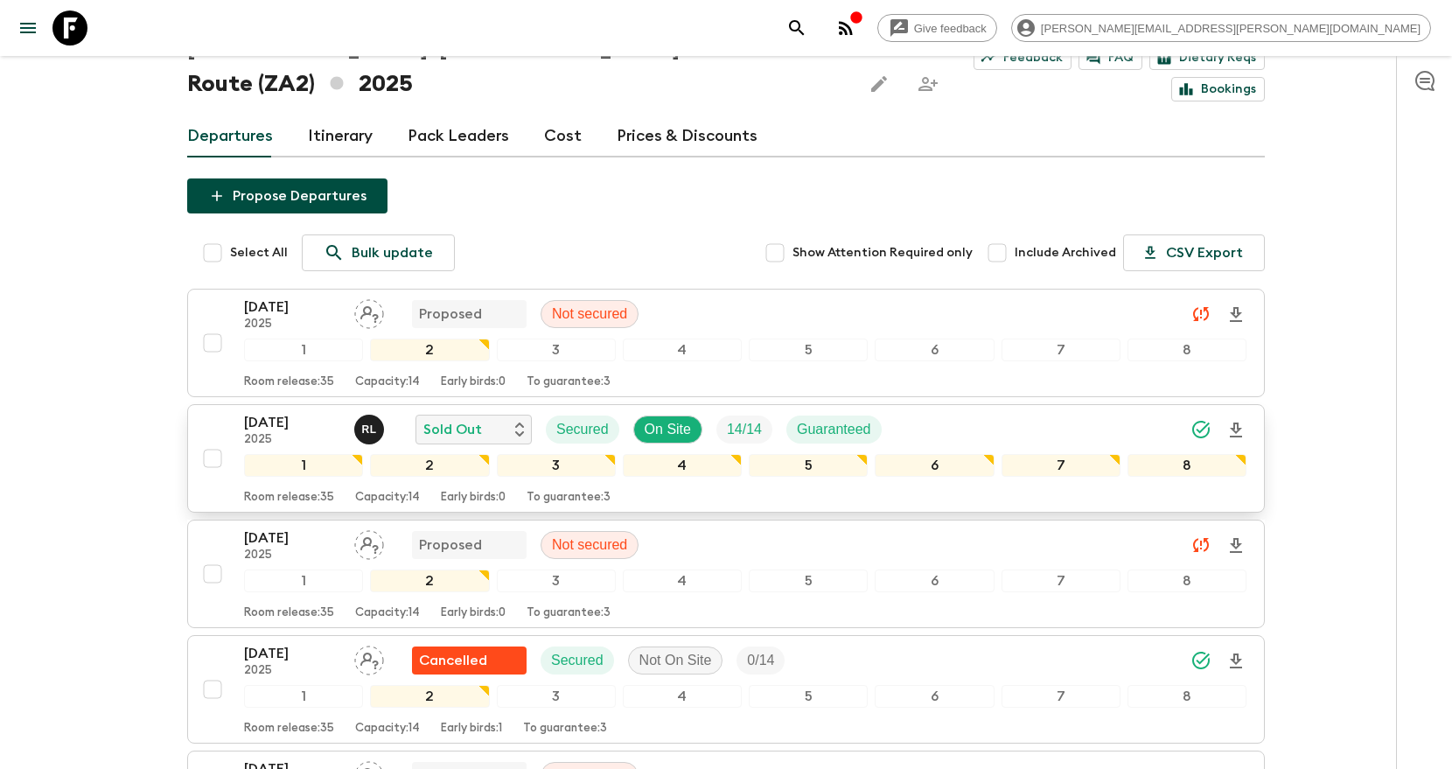
click at [964, 438] on div "24 Oct 2025 2025 R L Sold Out Secured On Site 14 / 14 Guaranteed" at bounding box center [745, 429] width 1002 height 35
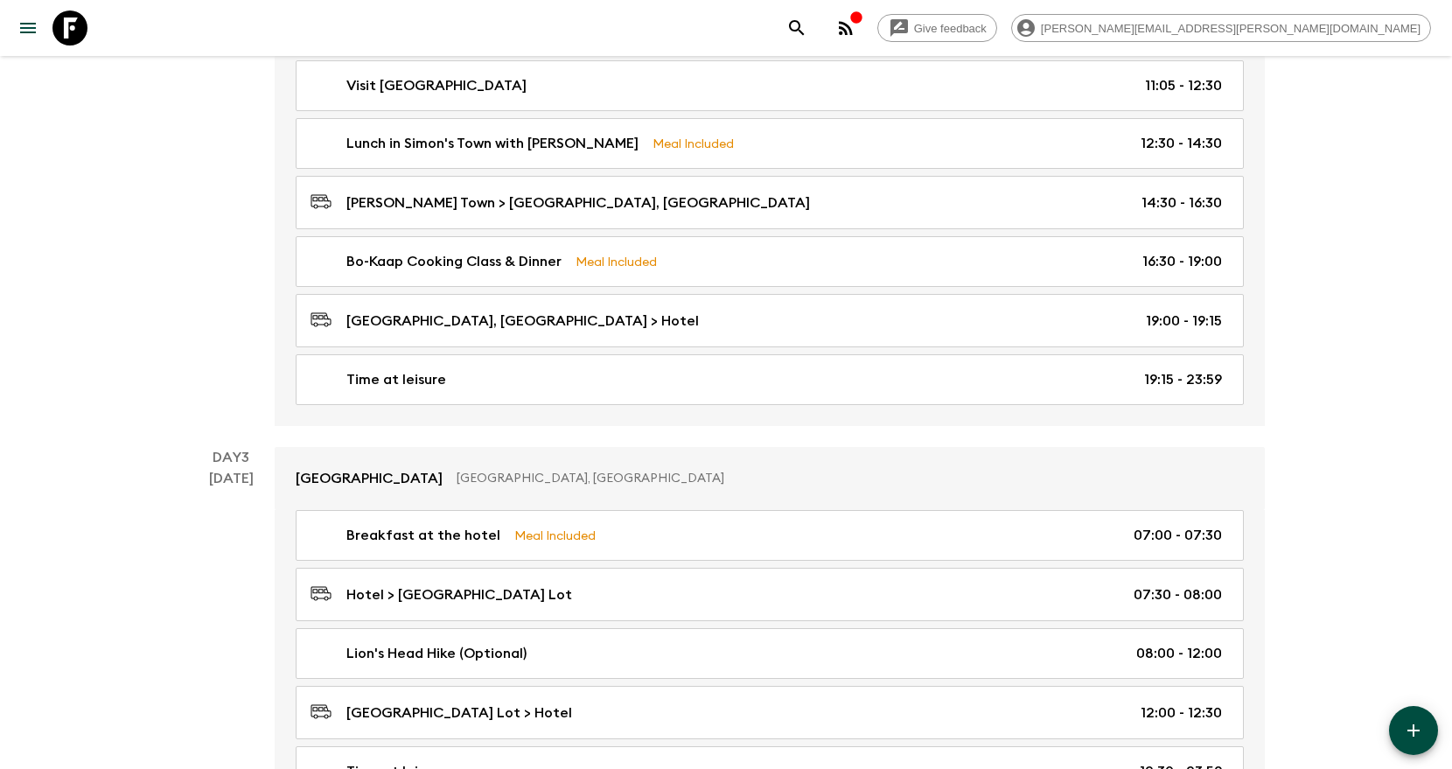
scroll to position [1092, 0]
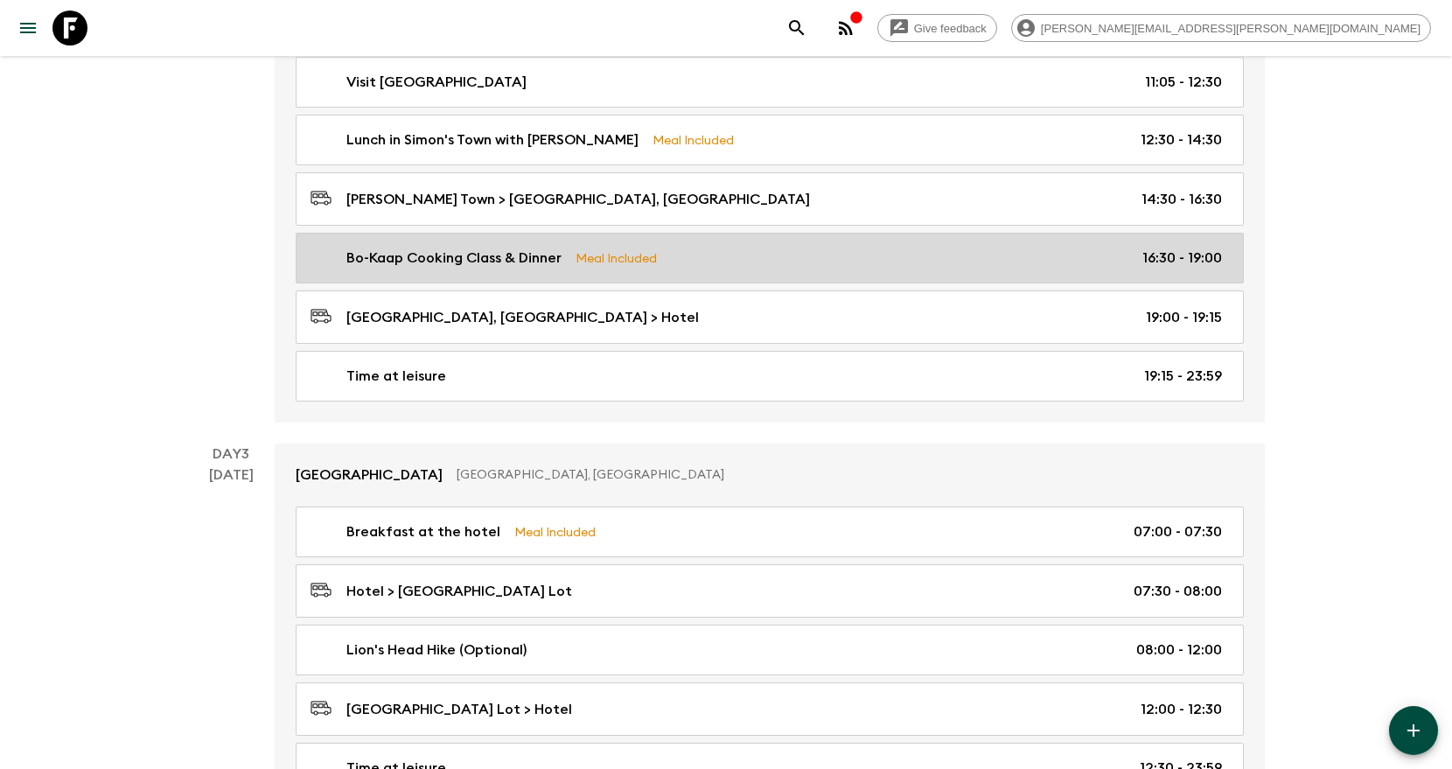
click at [917, 255] on div "Bo-Kaap Cooking Class & Dinner Meal Included 16:30 - 19:00" at bounding box center [765, 258] width 911 height 21
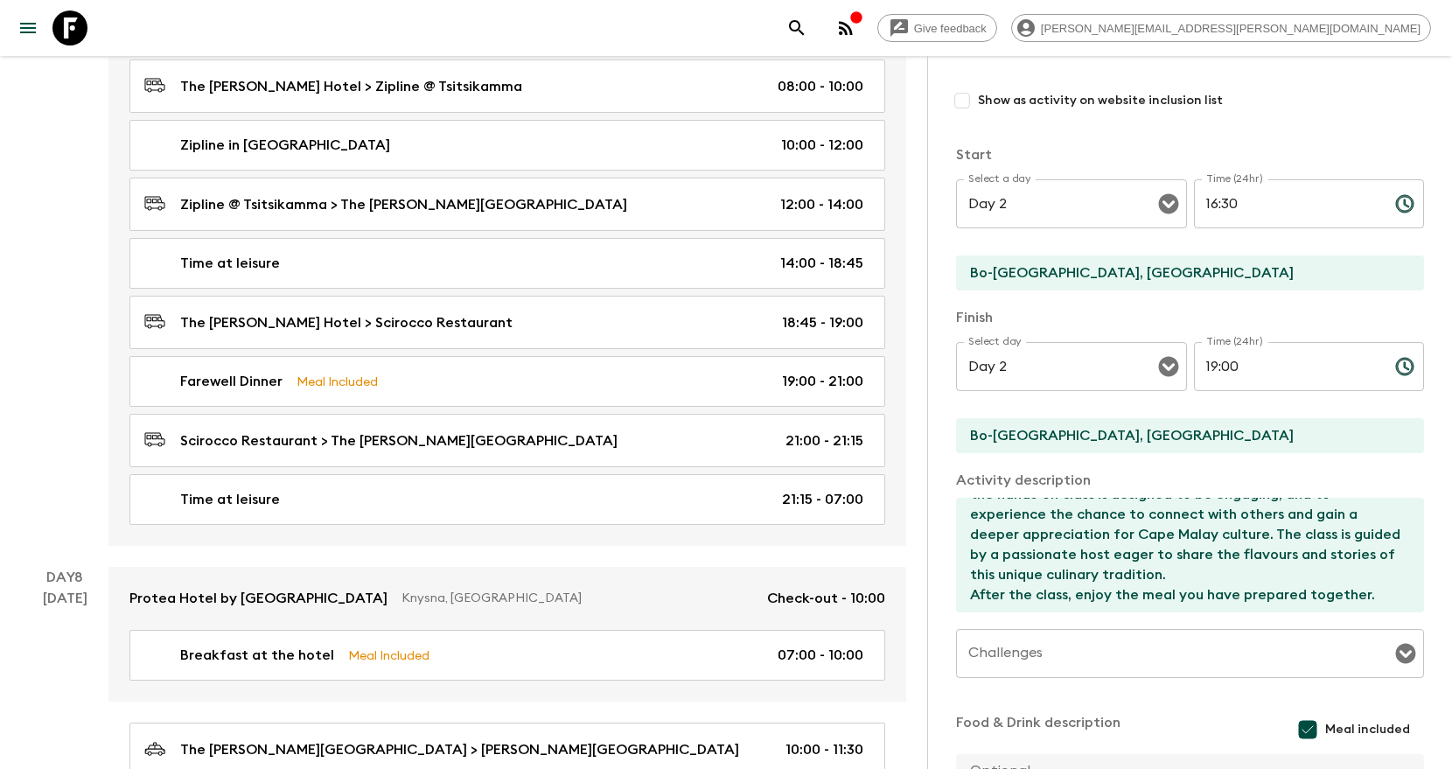
scroll to position [3772, 0]
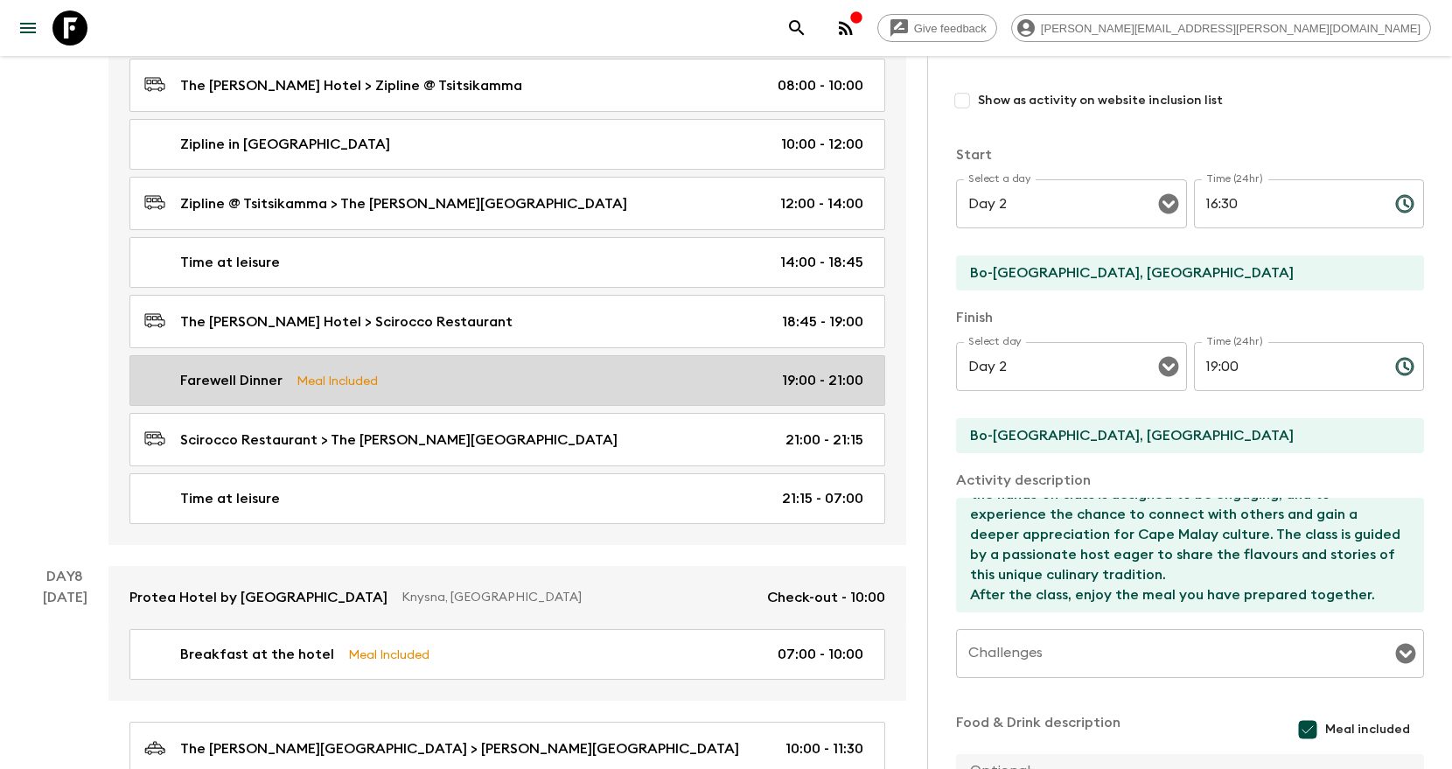
click at [616, 370] on div "Farewell Dinner Meal Included 19:00 - 21:00" at bounding box center [503, 380] width 719 height 21
type input "Farewell Dinner"
type input "Scirocco Restaurant"
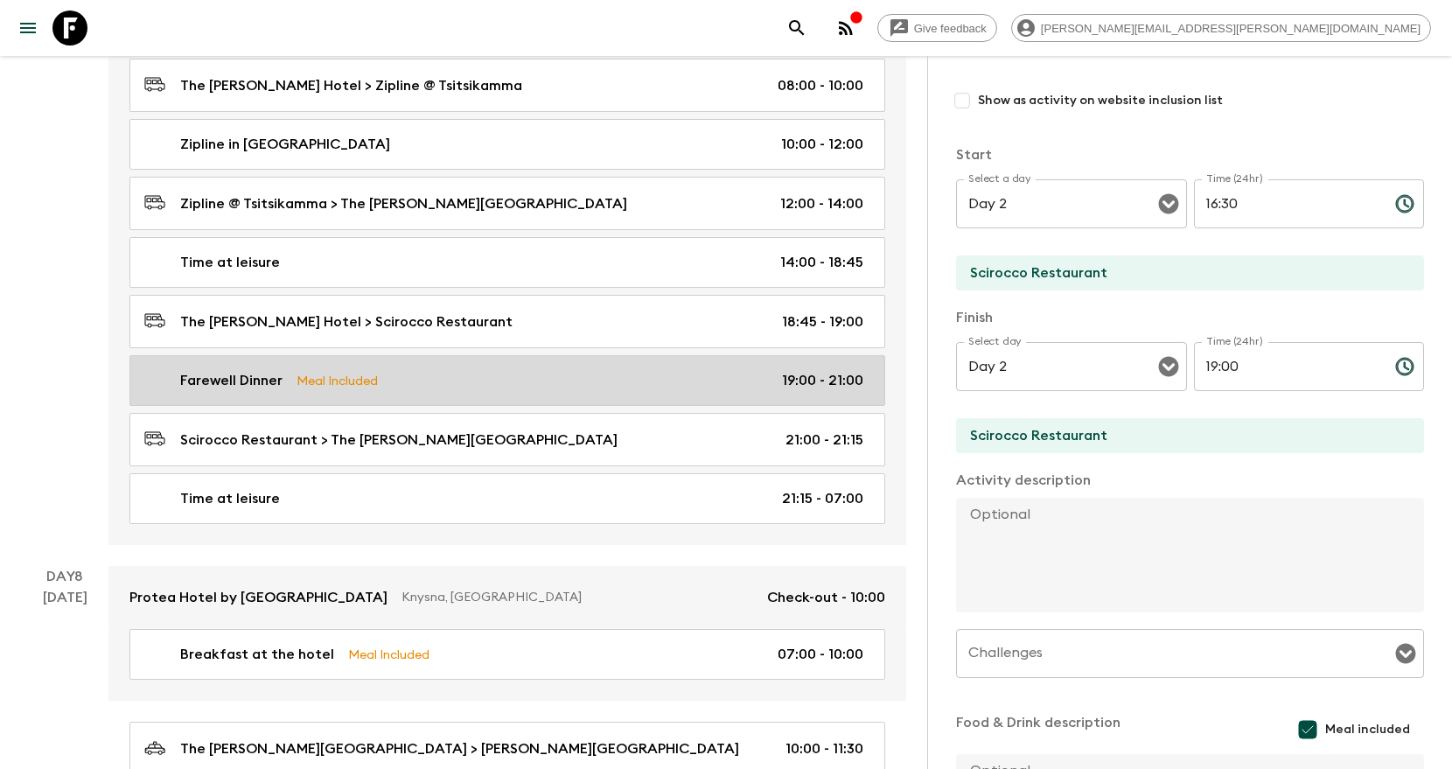
type input "Day 7"
type input "19:00"
type input "Day 7"
type input "21:00"
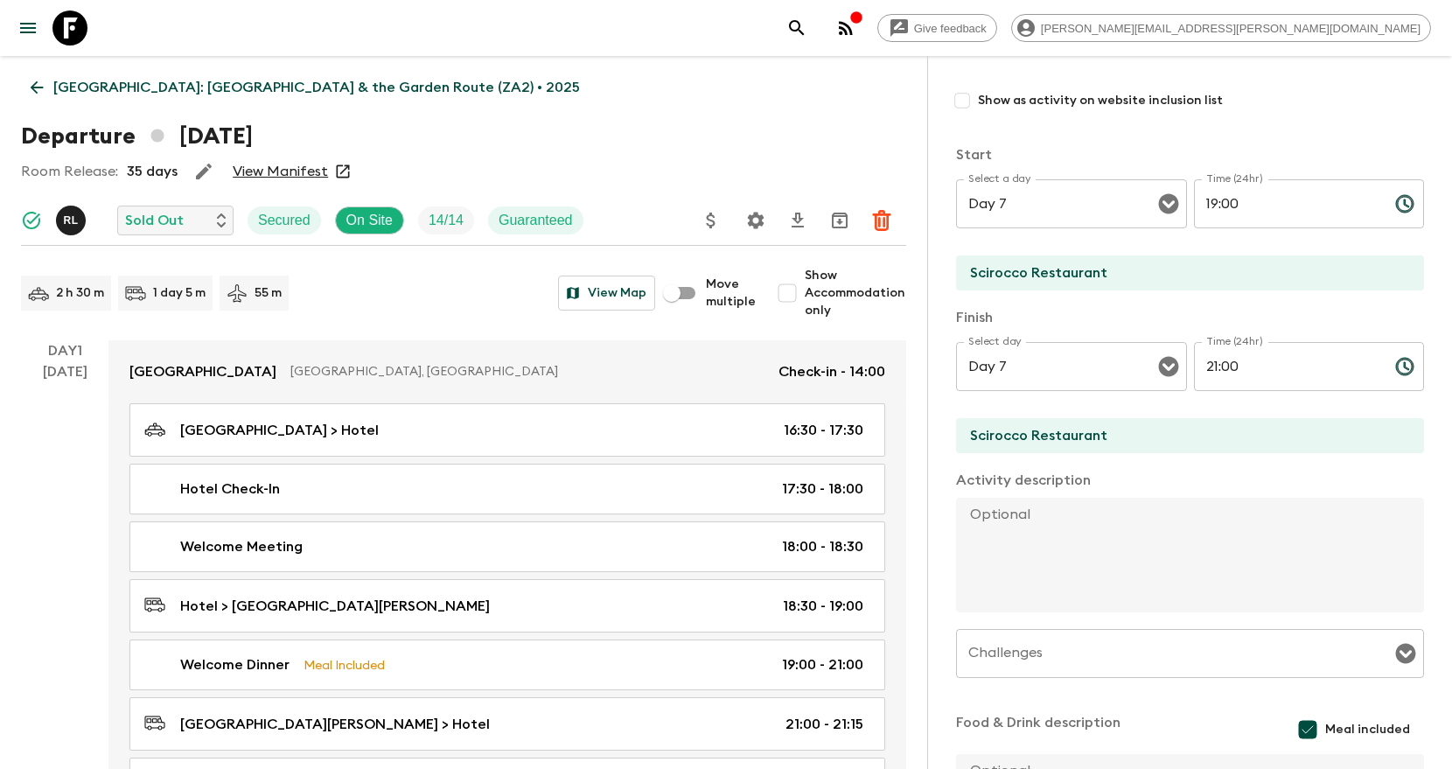
click at [807, 24] on icon "search adventures" at bounding box center [796, 27] width 21 height 21
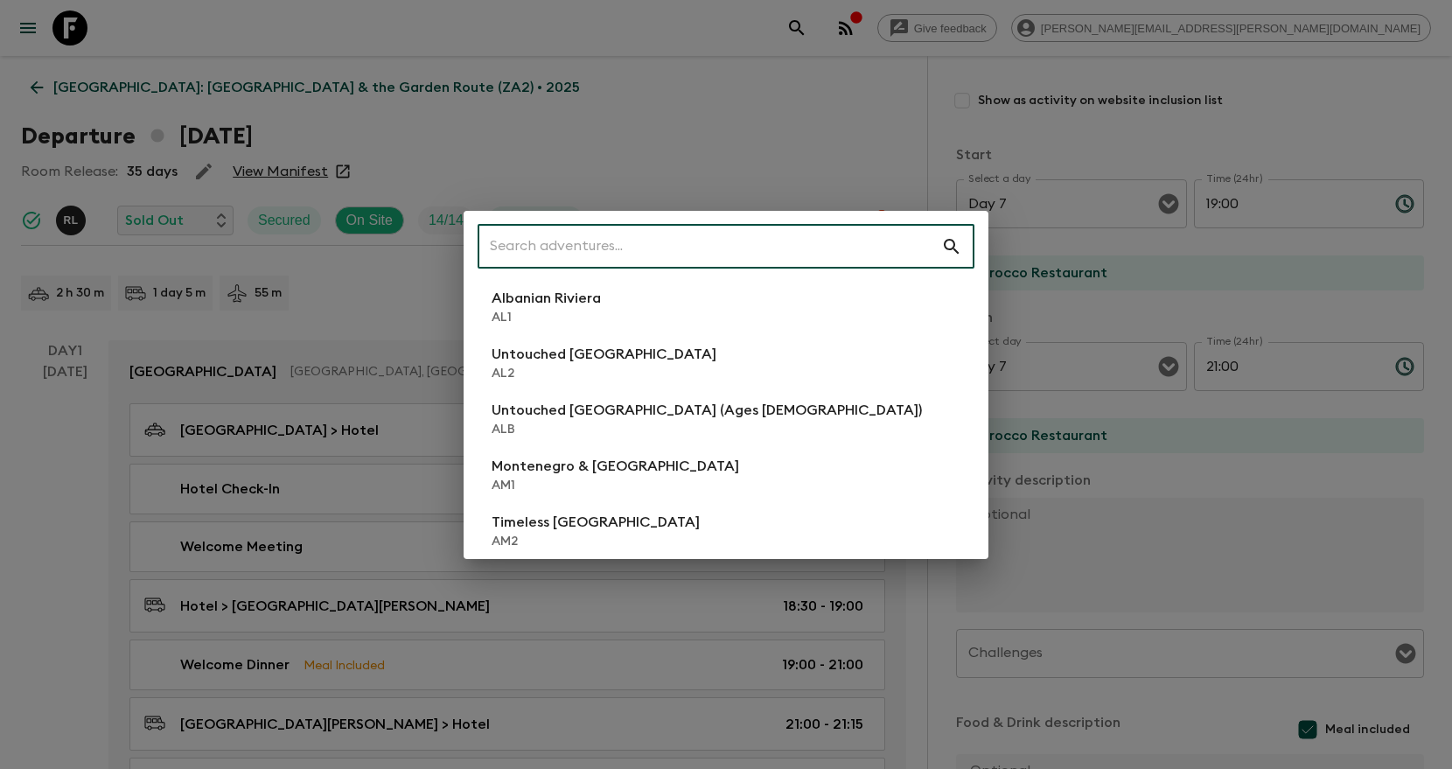
click at [692, 258] on input "text" at bounding box center [710, 246] width 464 height 49
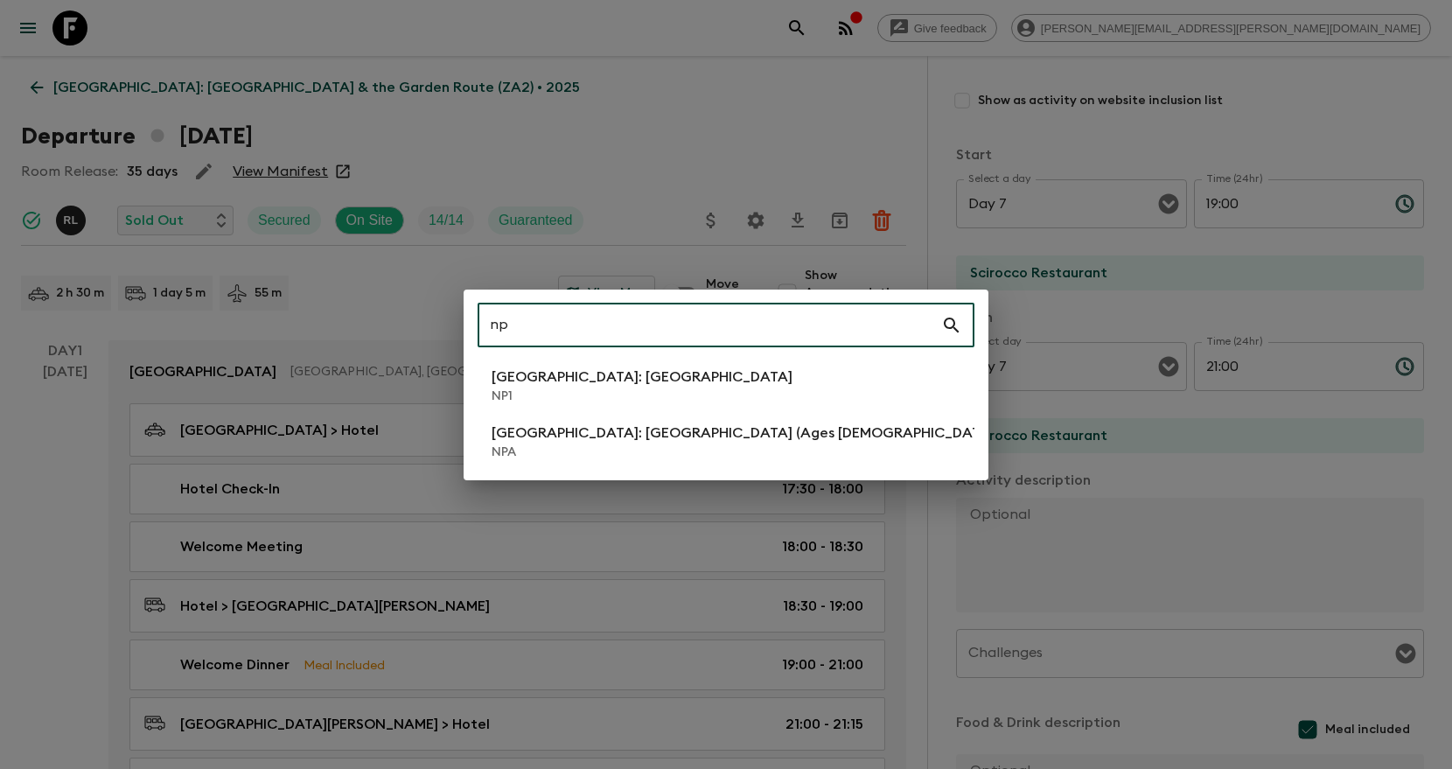
type input "np"
click at [596, 396] on p "NP1" at bounding box center [642, 395] width 301 height 17
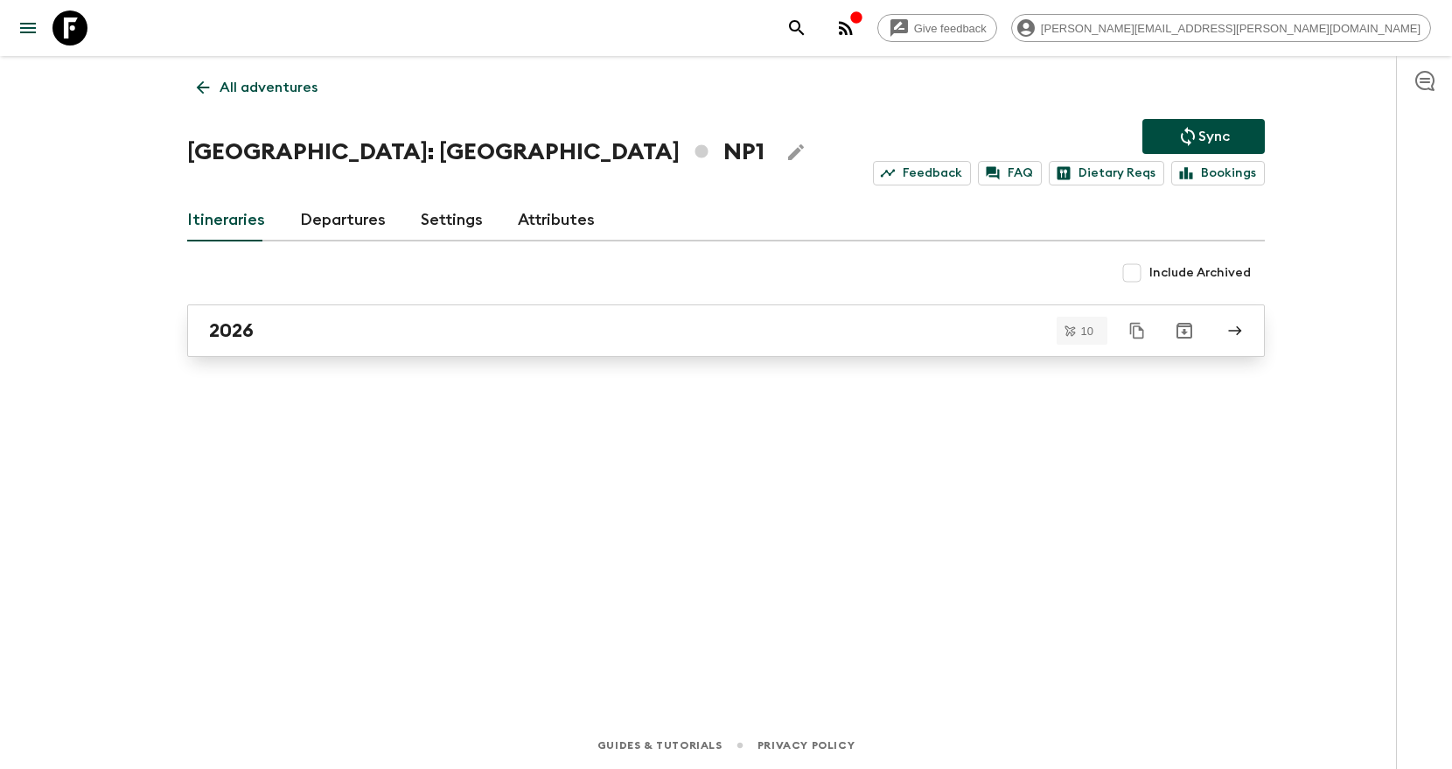
click at [302, 322] on div "2026" at bounding box center [709, 330] width 1001 height 23
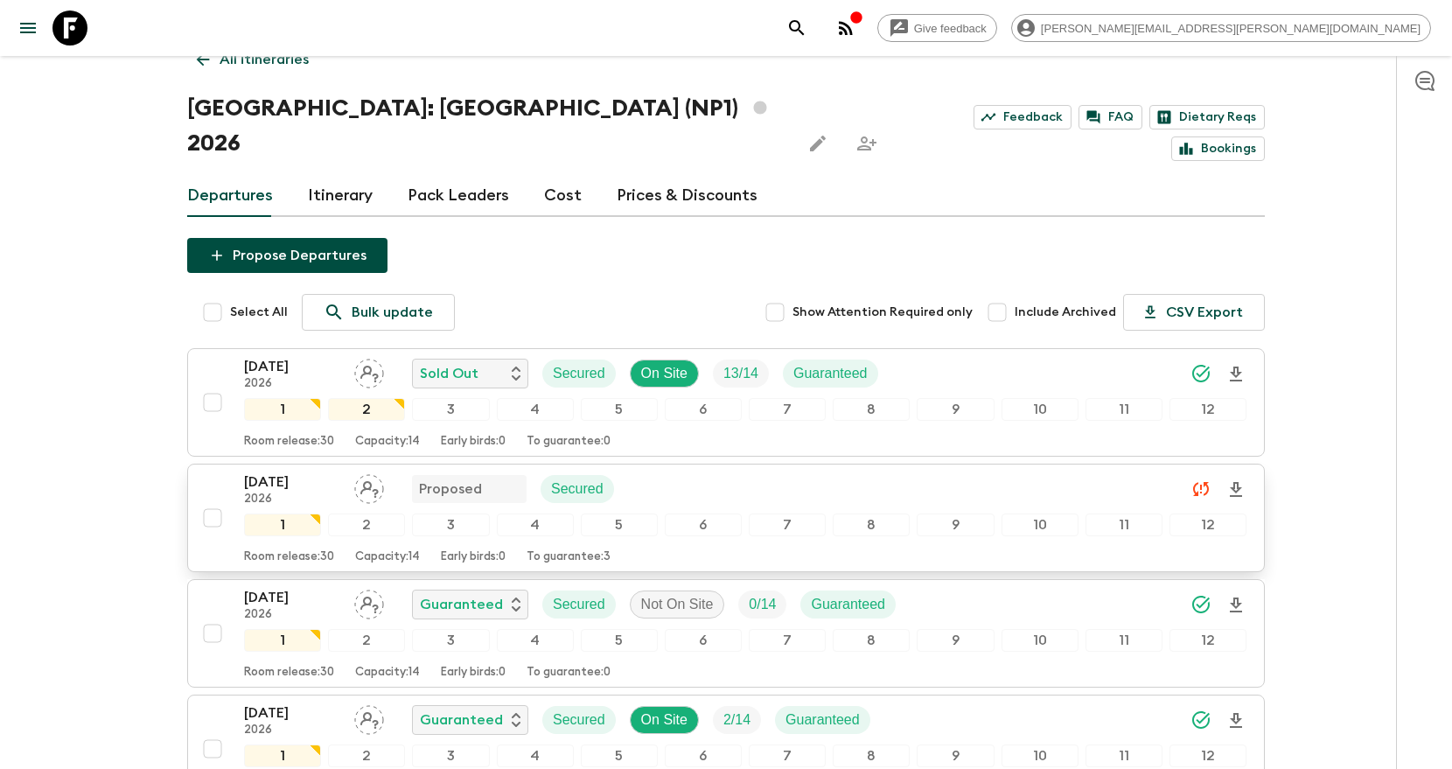
scroll to position [36, 0]
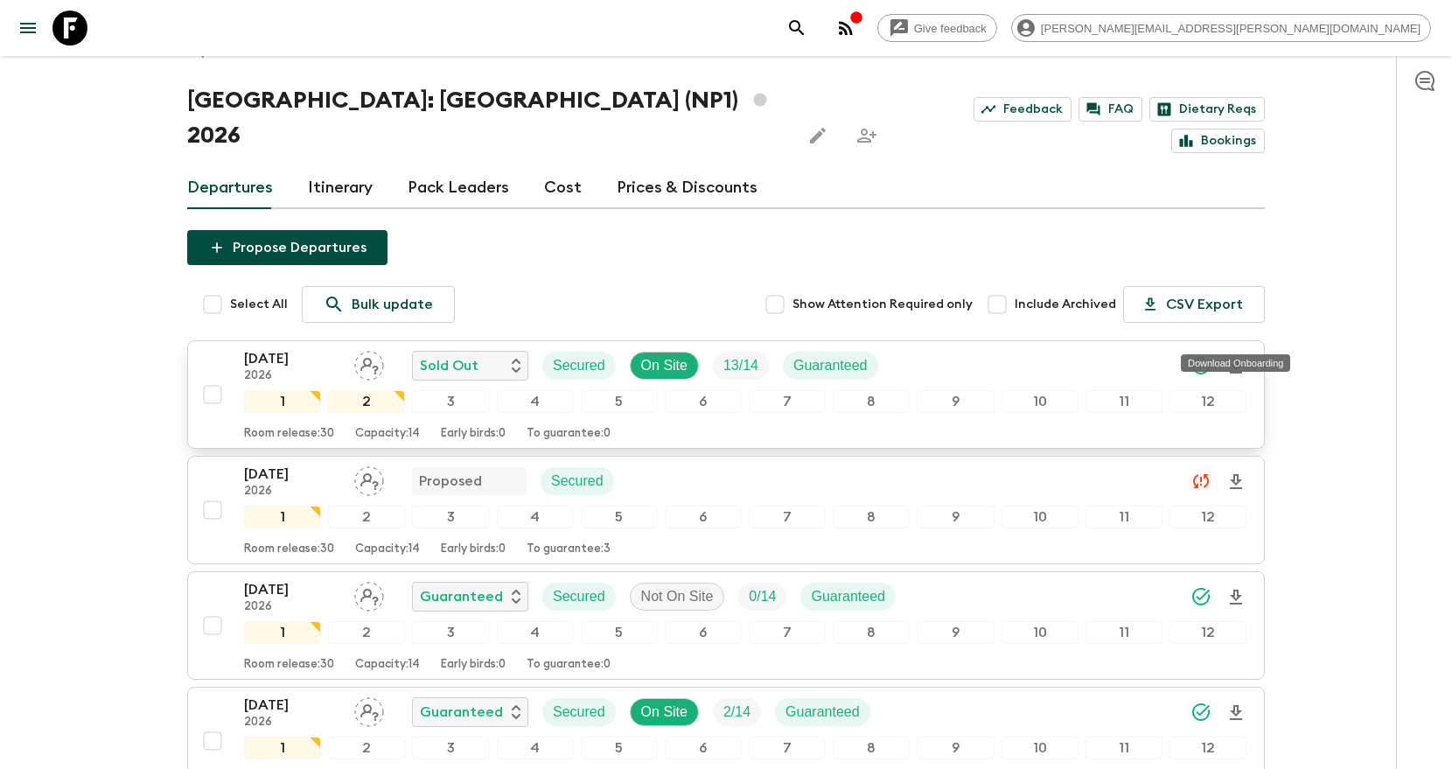
click at [1238, 359] on icon "Download Onboarding" at bounding box center [1236, 366] width 12 height 15
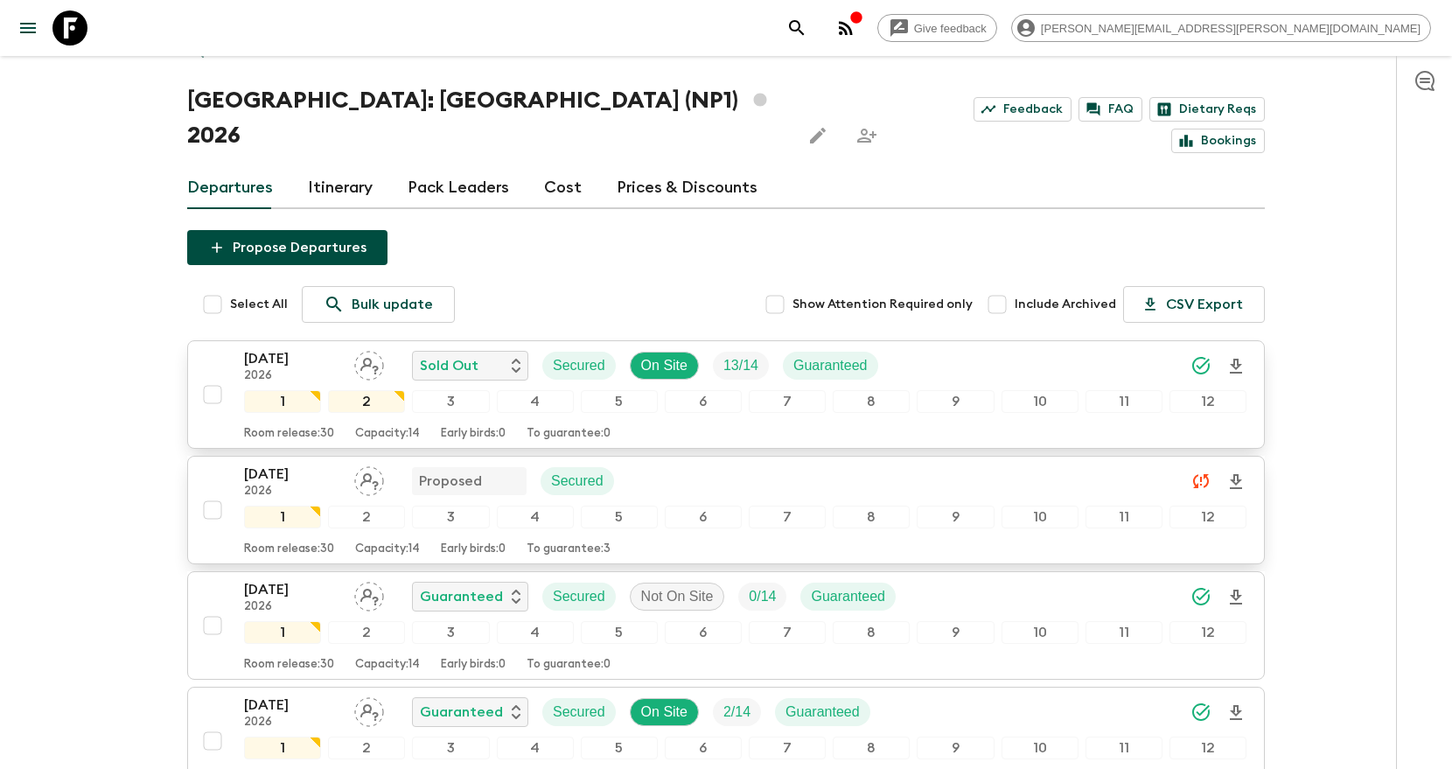
scroll to position [0, 0]
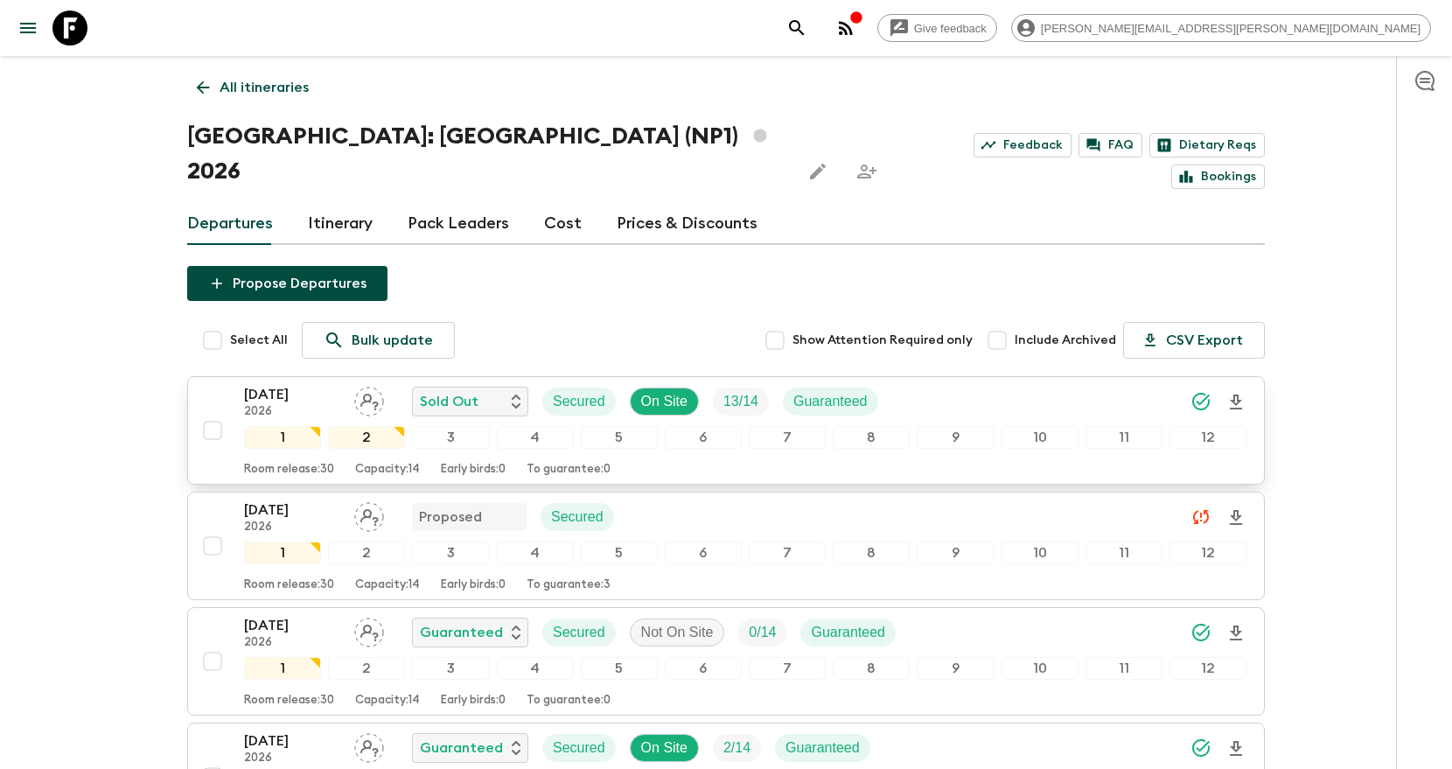
click at [807, 32] on icon "search adventures" at bounding box center [796, 27] width 21 height 21
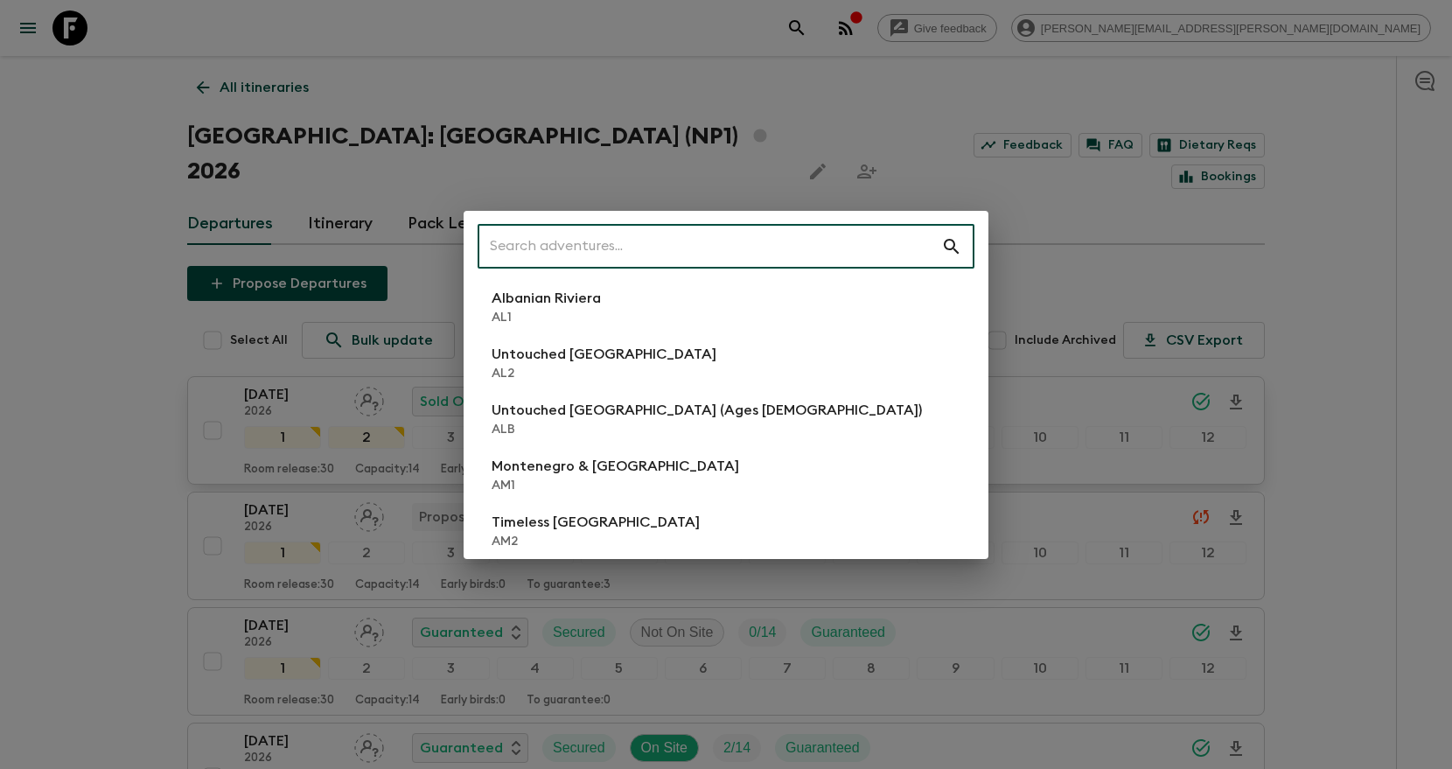
click at [816, 243] on input "text" at bounding box center [710, 246] width 464 height 49
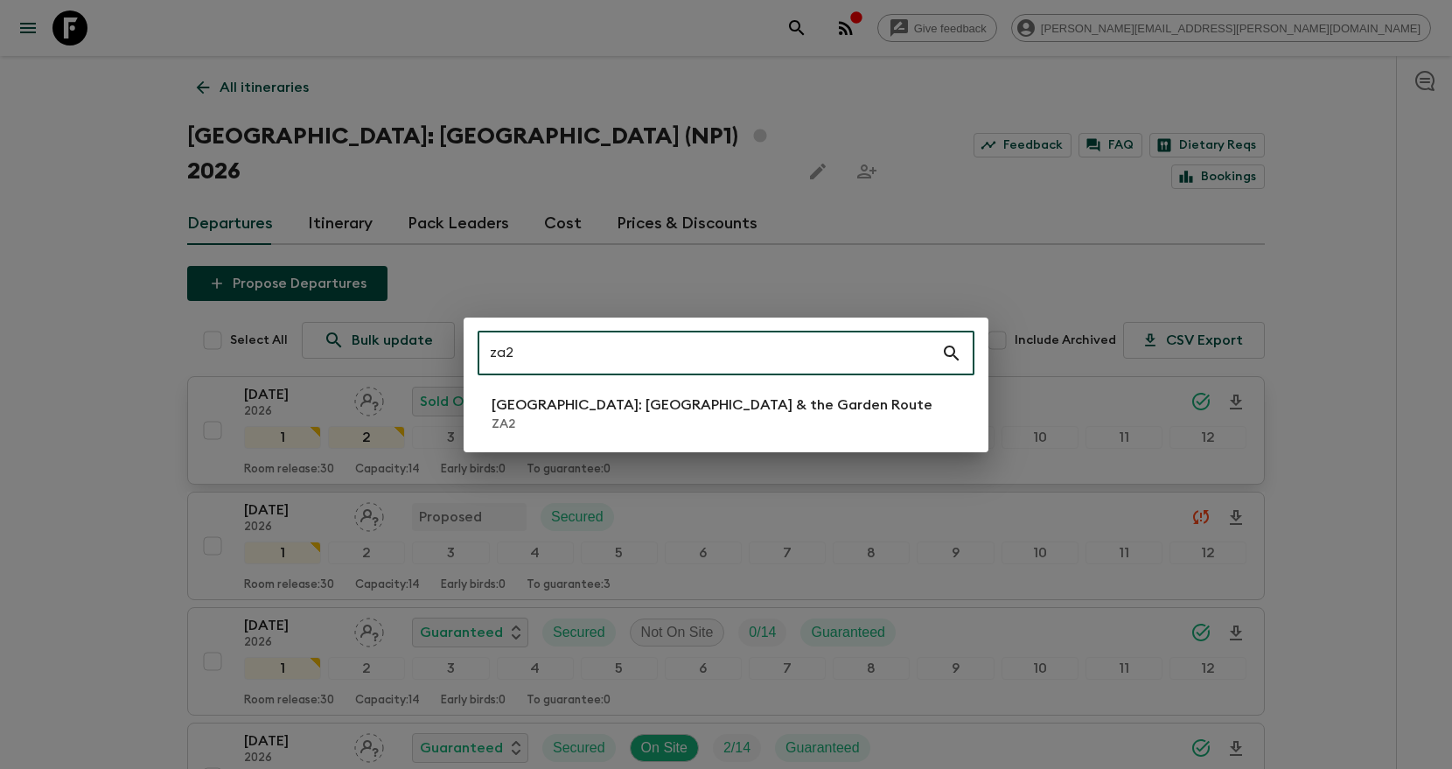
type input "za2"
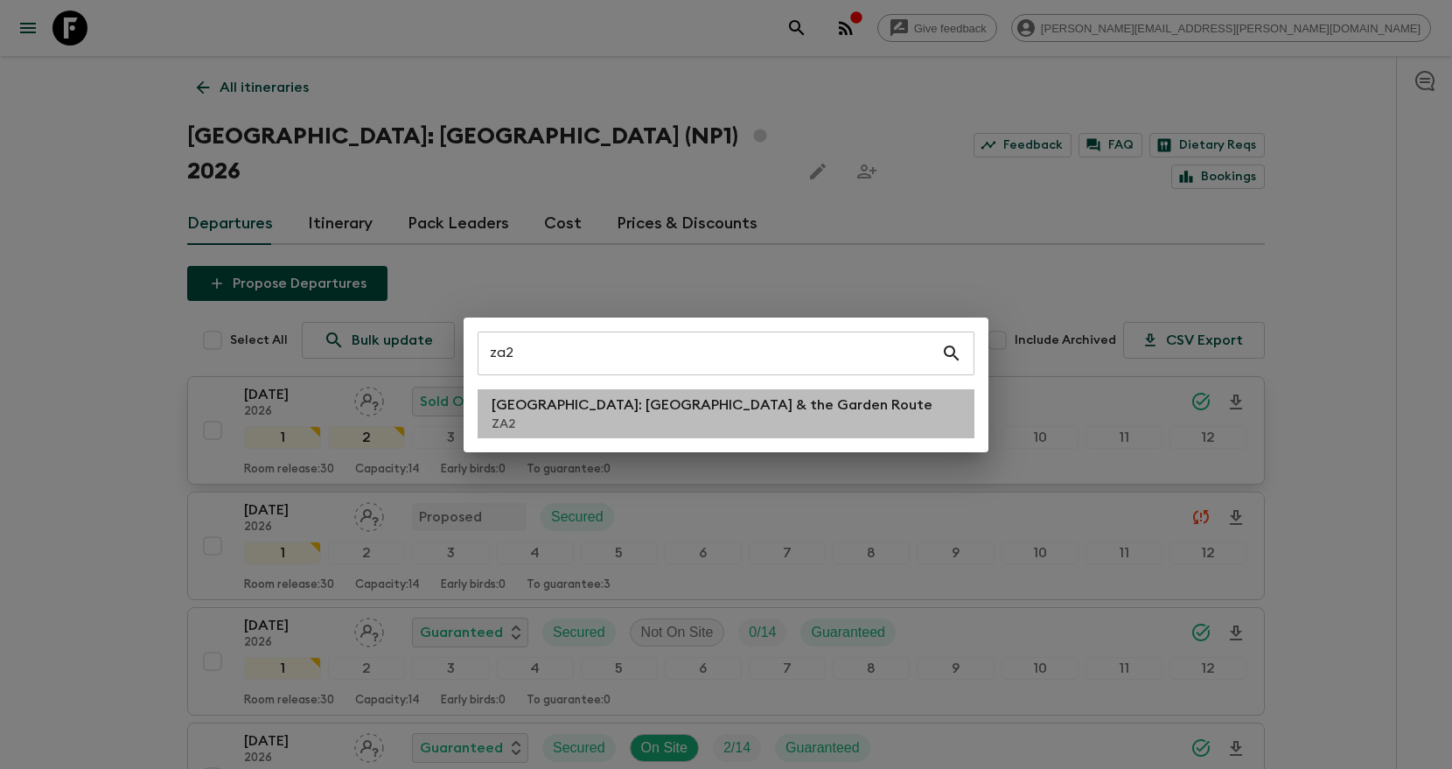
click at [688, 413] on p "South Africa: Cape Town & the Garden Route" at bounding box center [712, 404] width 441 height 21
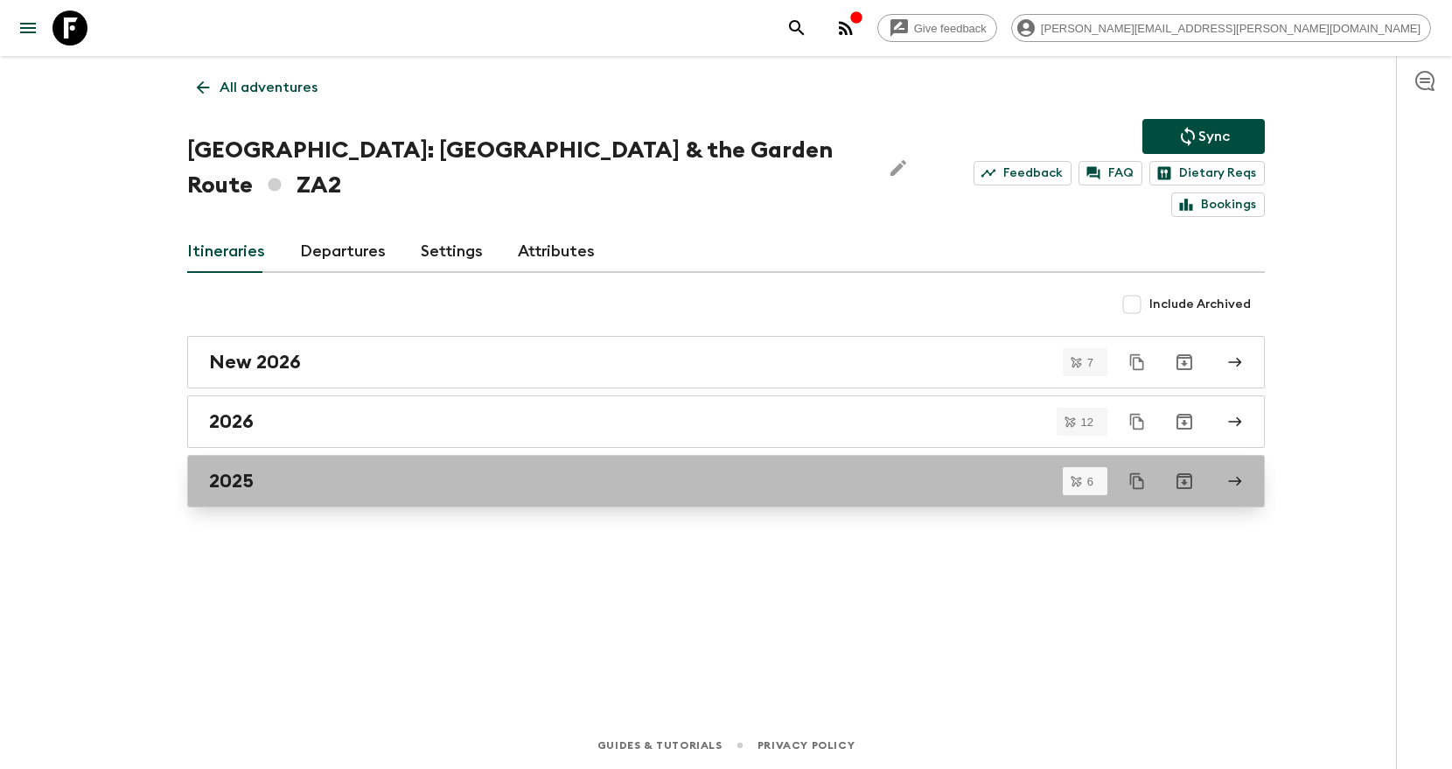
click at [612, 470] on div "2025" at bounding box center [709, 481] width 1001 height 23
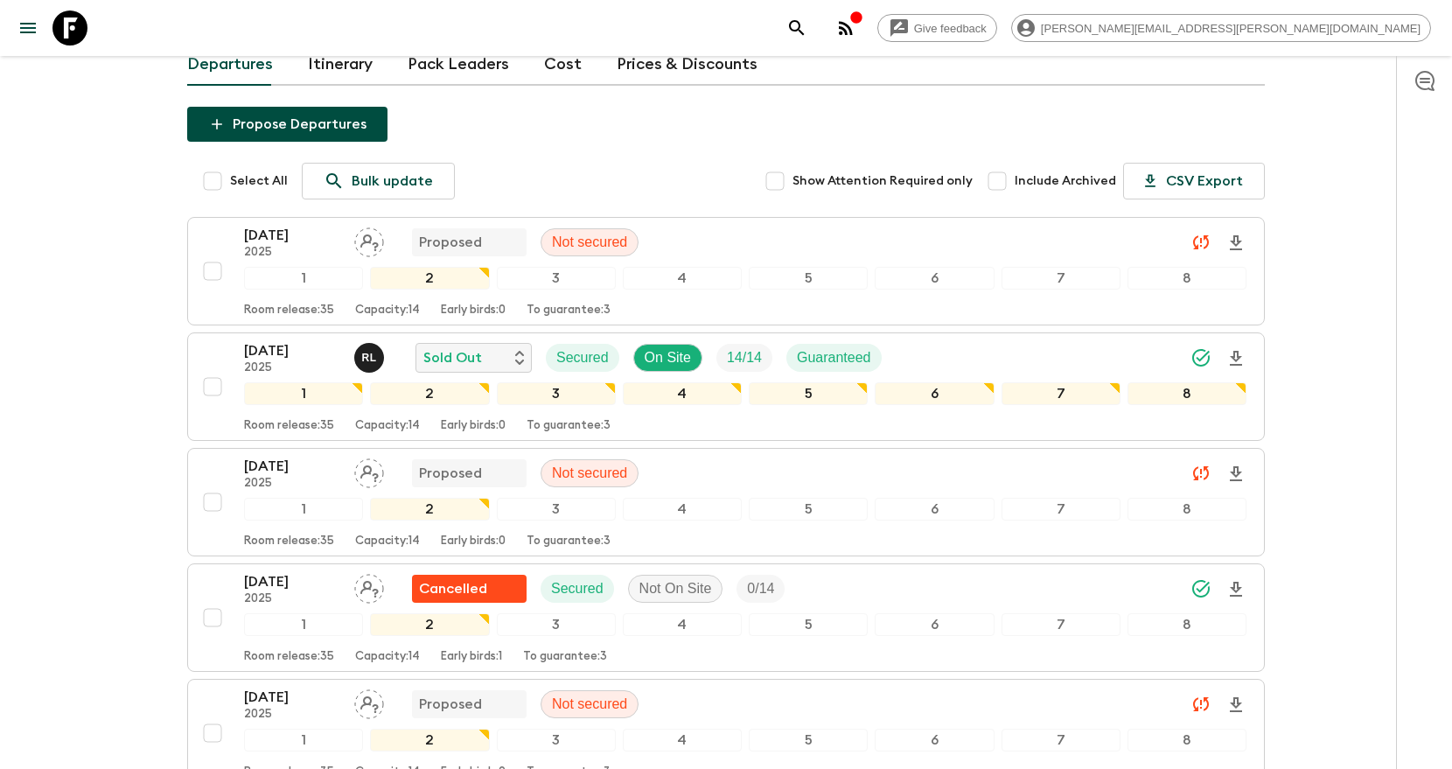
scroll to position [172, 0]
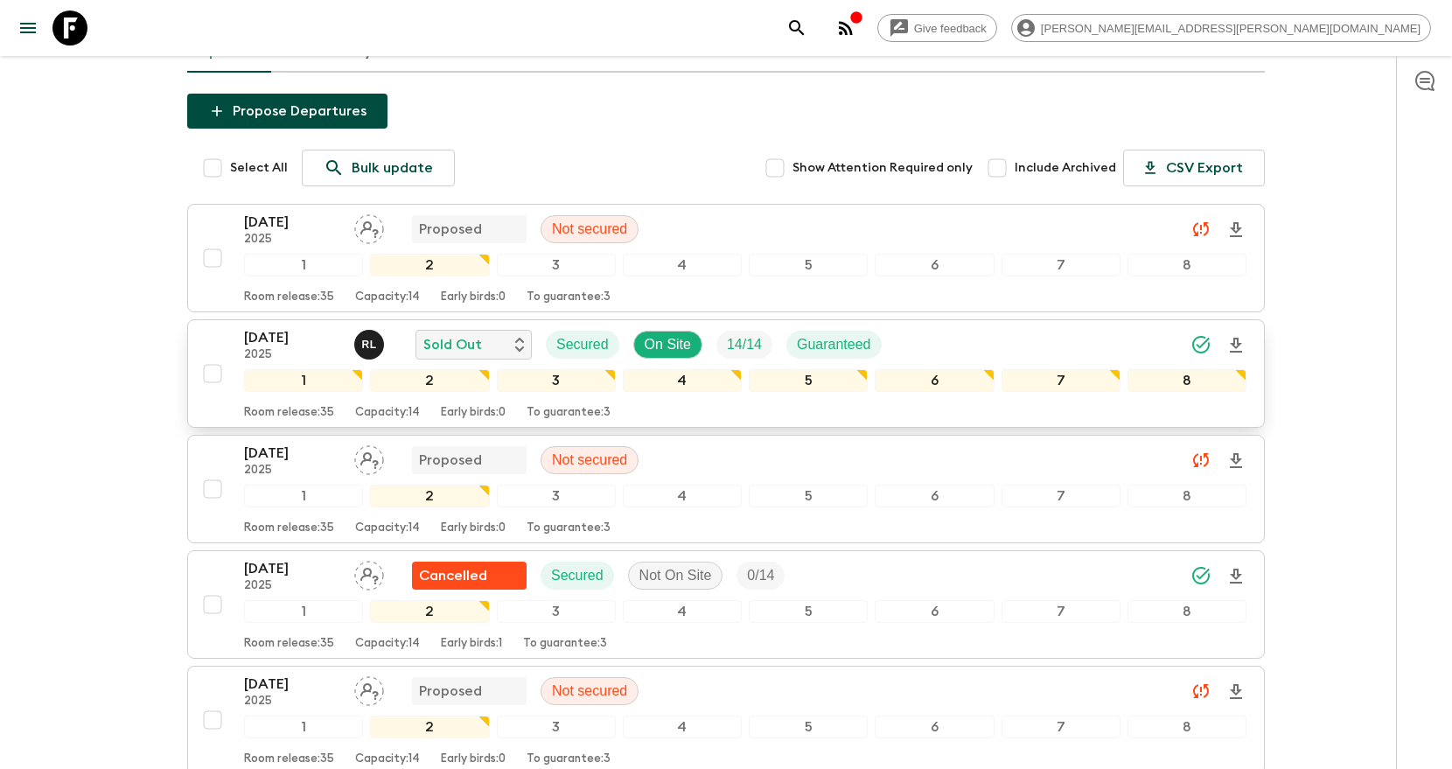
click at [1012, 343] on div "24 Oct 2025 2025 R L Sold Out Secured On Site 14 / 14 Guaranteed" at bounding box center [745, 344] width 1002 height 35
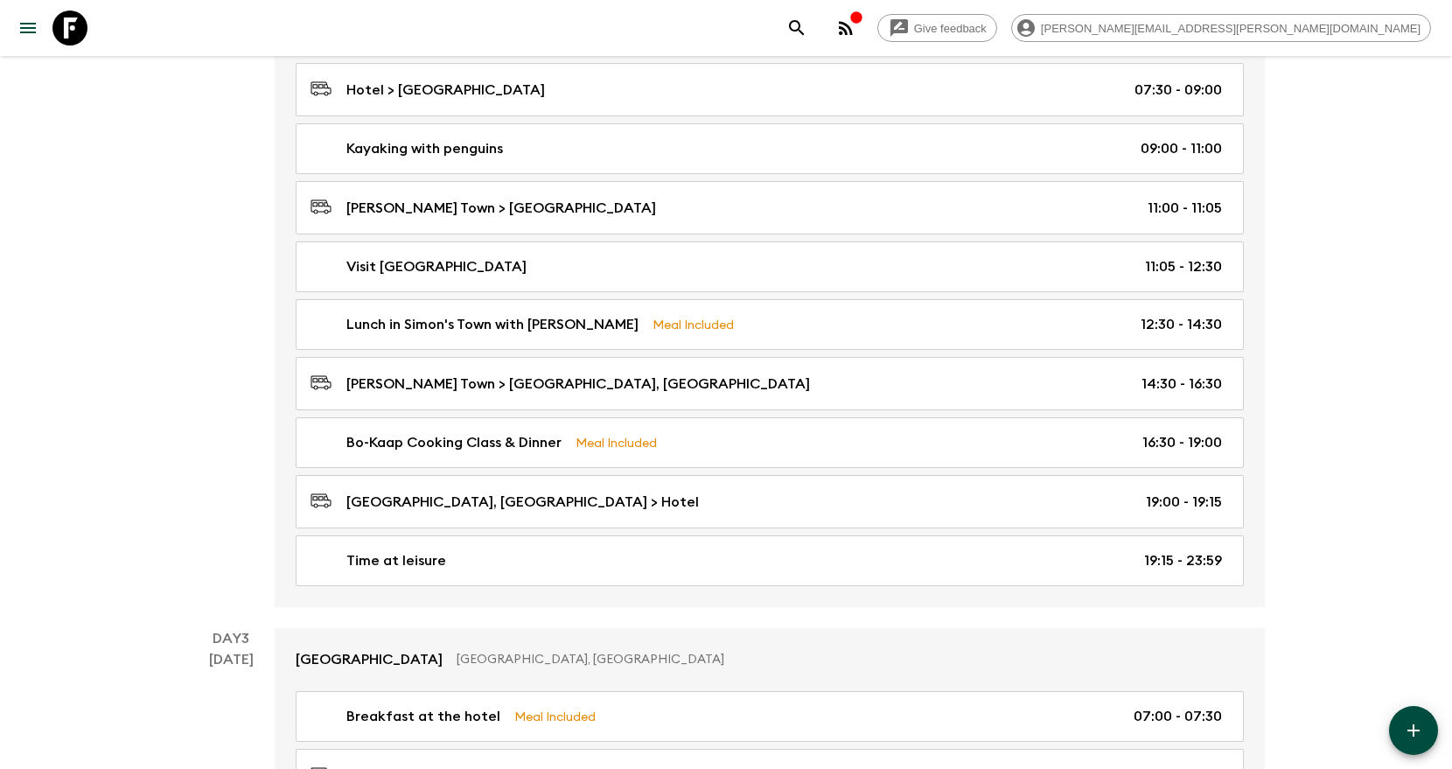
scroll to position [903, 0]
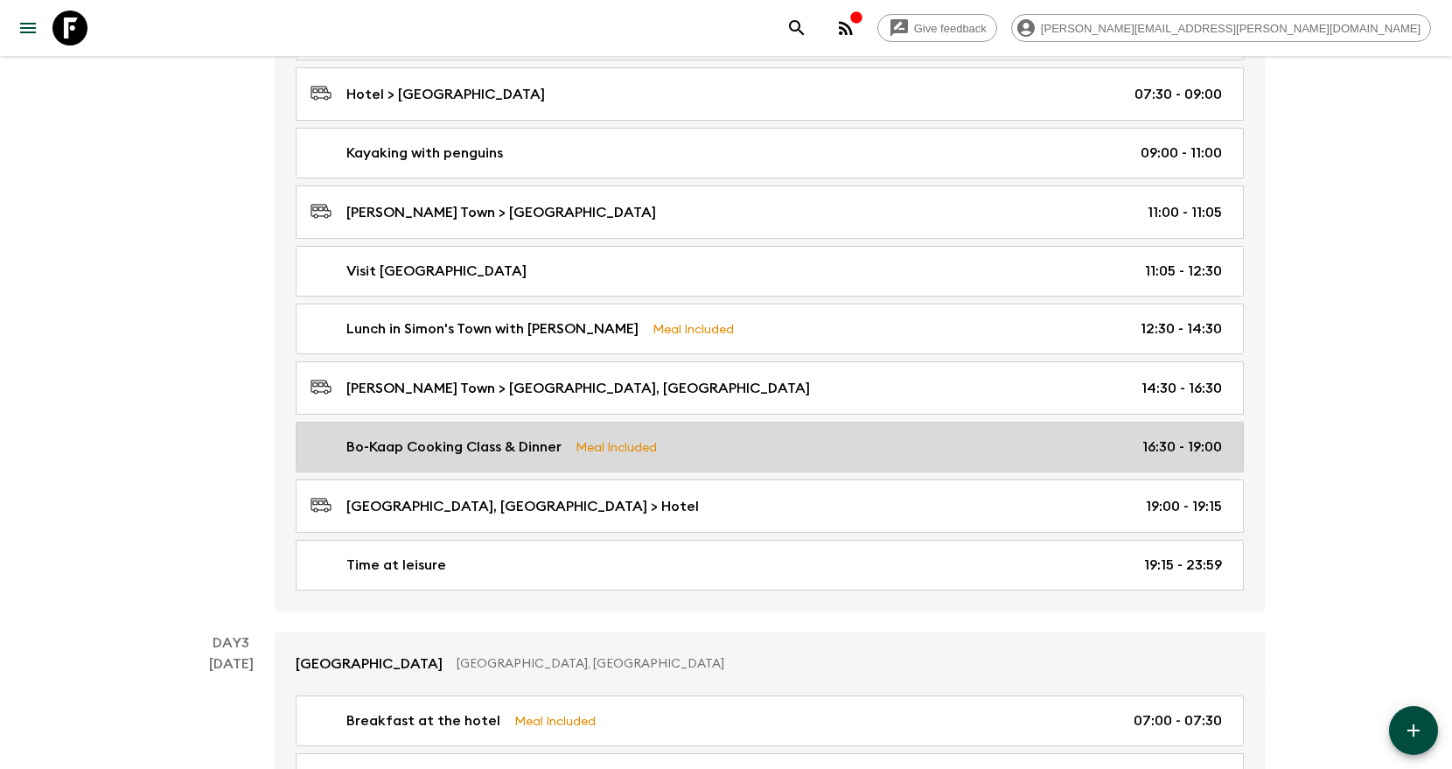
click at [834, 428] on link "Bo-Kaap Cooking Class & Dinner Meal Included 16:30 - 19:00" at bounding box center [770, 447] width 948 height 51
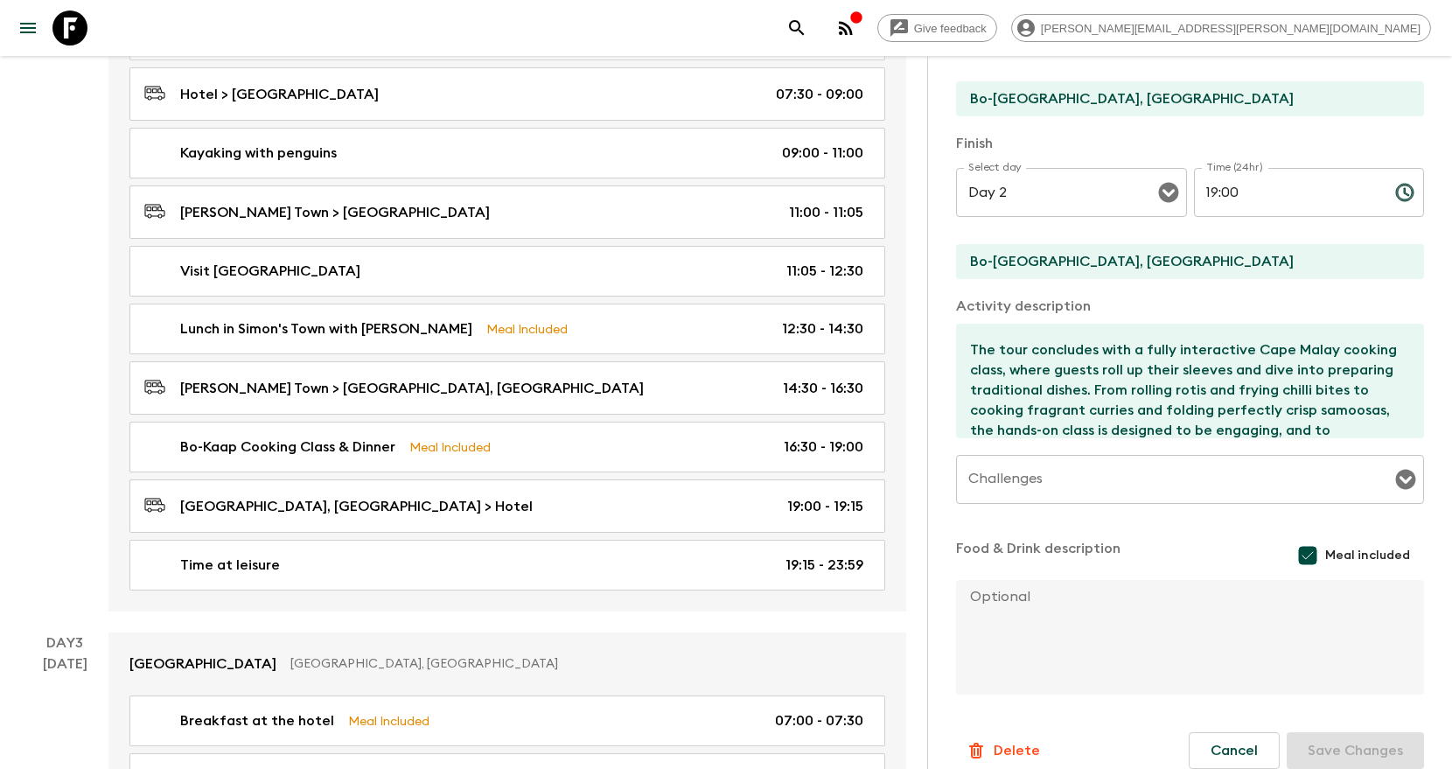
scroll to position [112, 0]
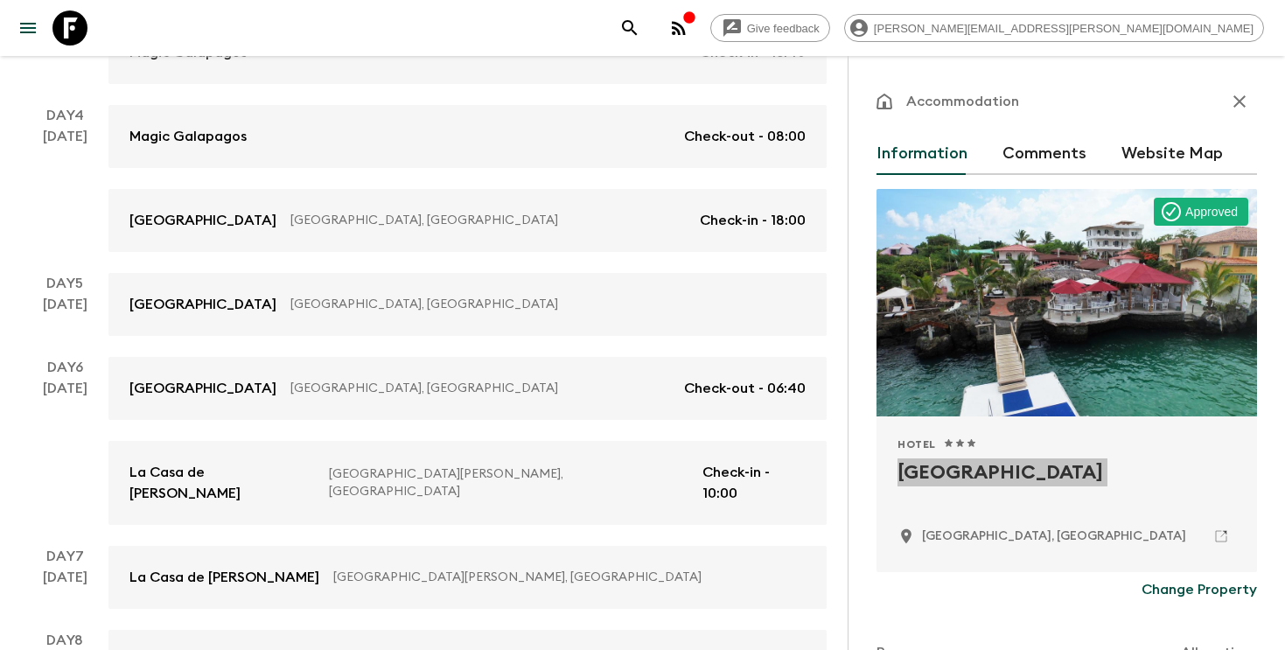
scroll to position [15, 0]
